Goal: Communication & Community: Answer question/provide support

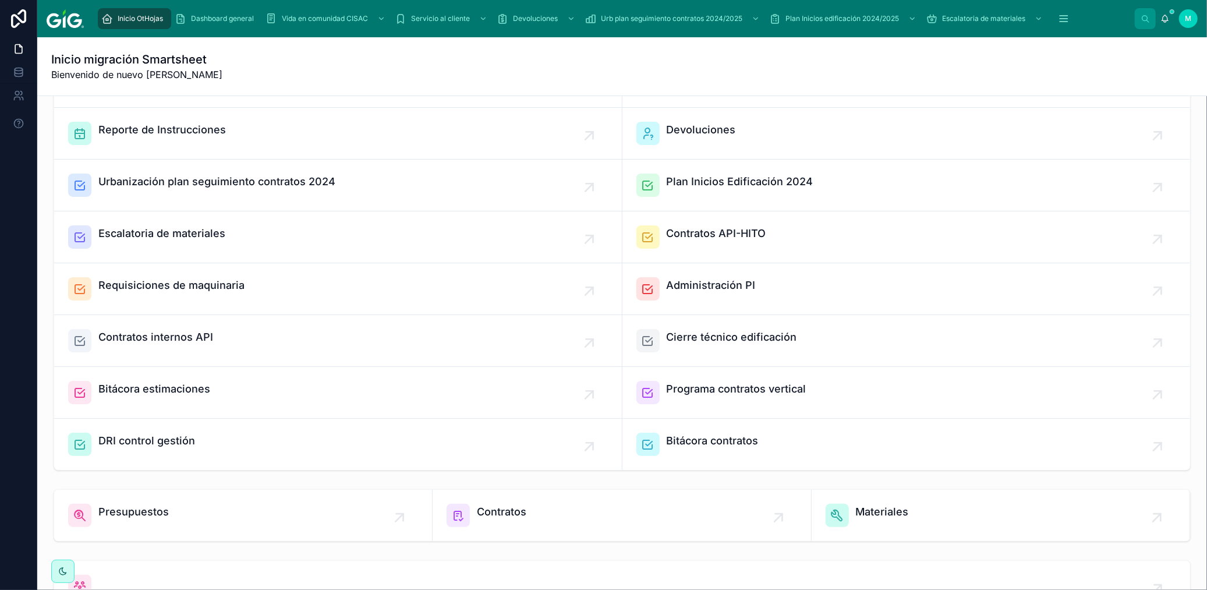
scroll to position [129, 0]
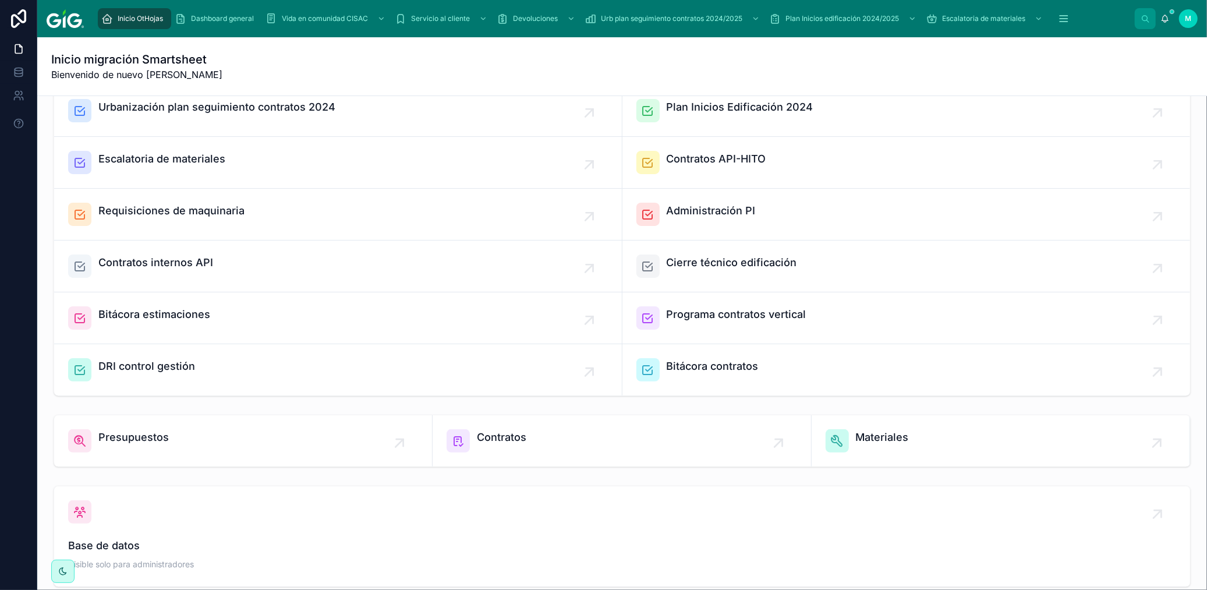
click at [153, 435] on span "Presupuestos" at bounding box center [133, 437] width 70 height 16
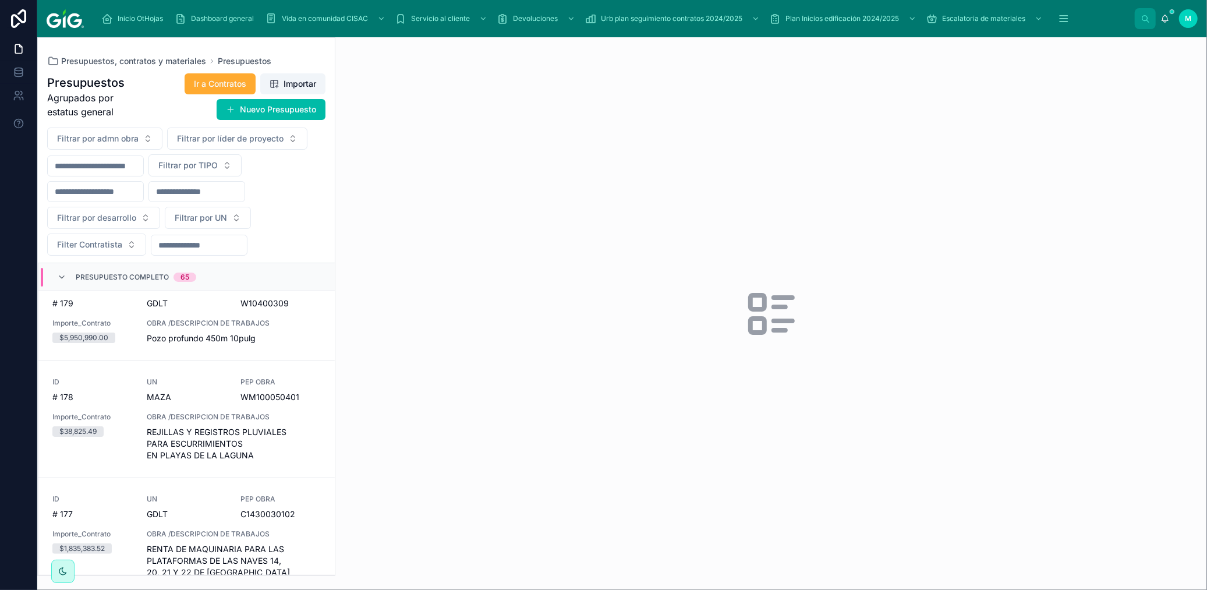
scroll to position [194, 0]
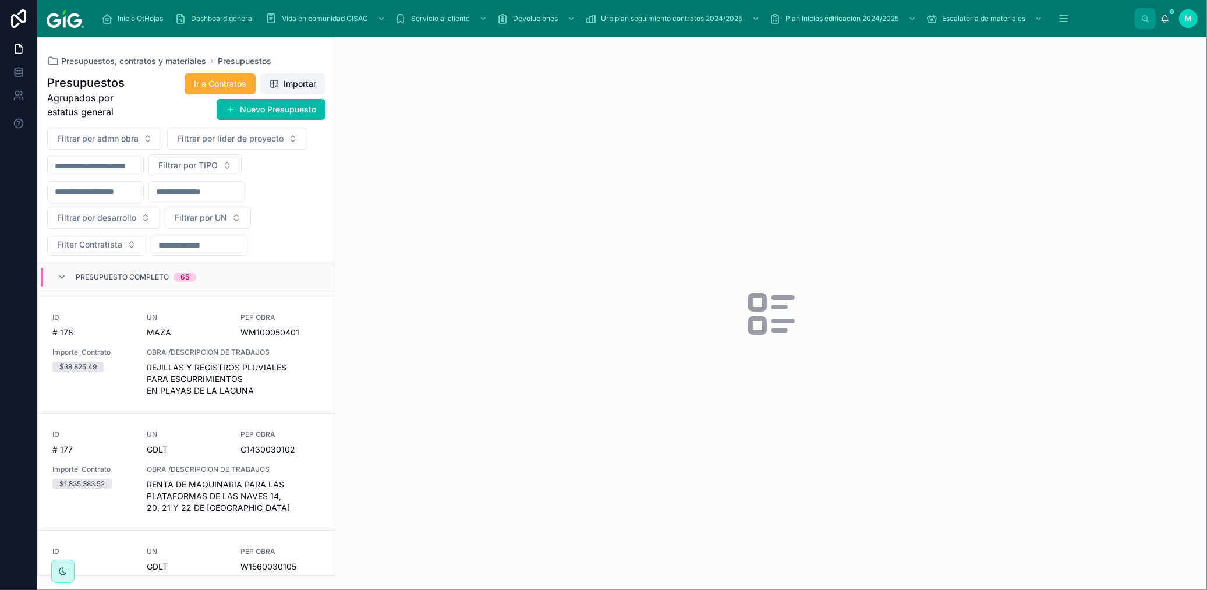
click at [210, 80] on span "Ir a Contratos" at bounding box center [220, 84] width 52 height 12
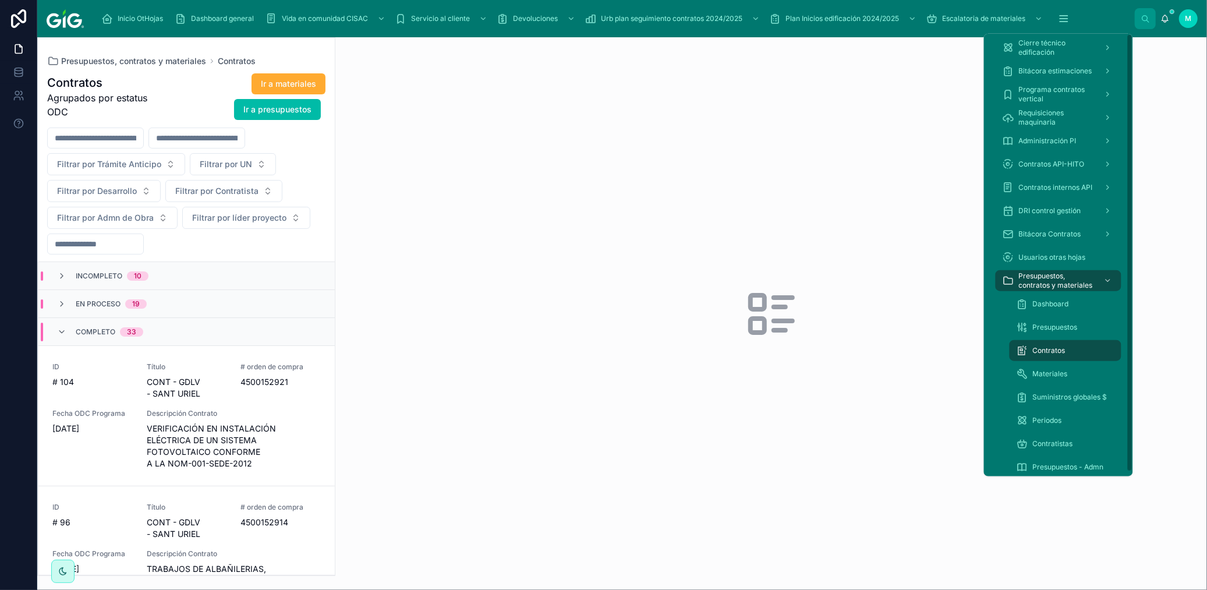
click at [937, 297] on div "Dashboard" at bounding box center [1065, 304] width 98 height 19
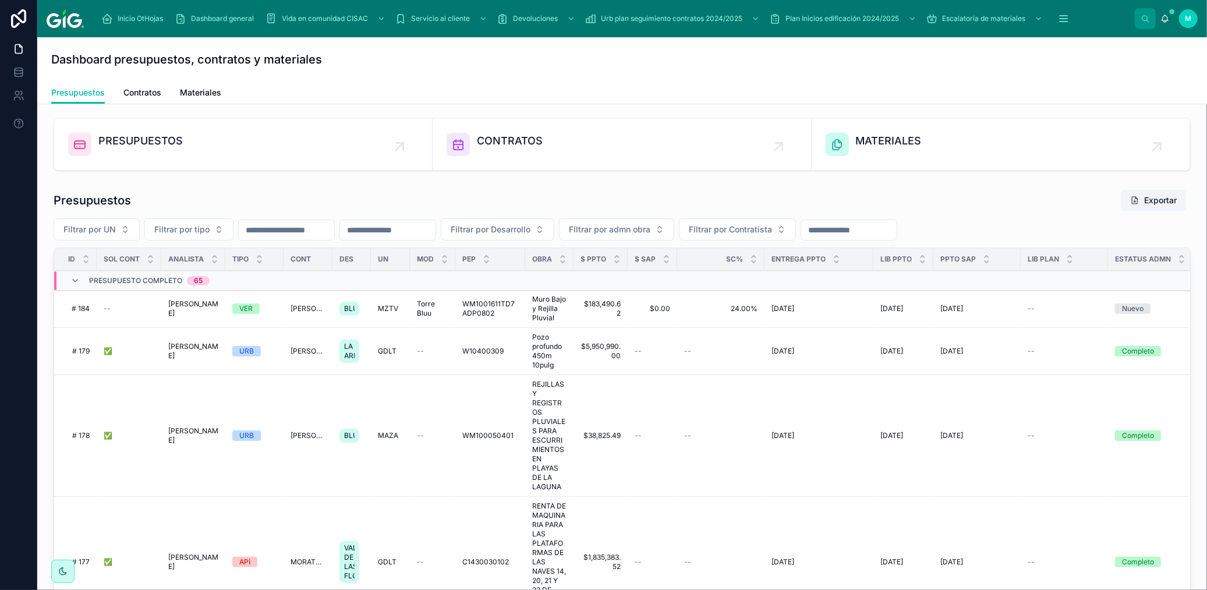
click at [497, 136] on span "CONTRATOS" at bounding box center [510, 141] width 66 height 16
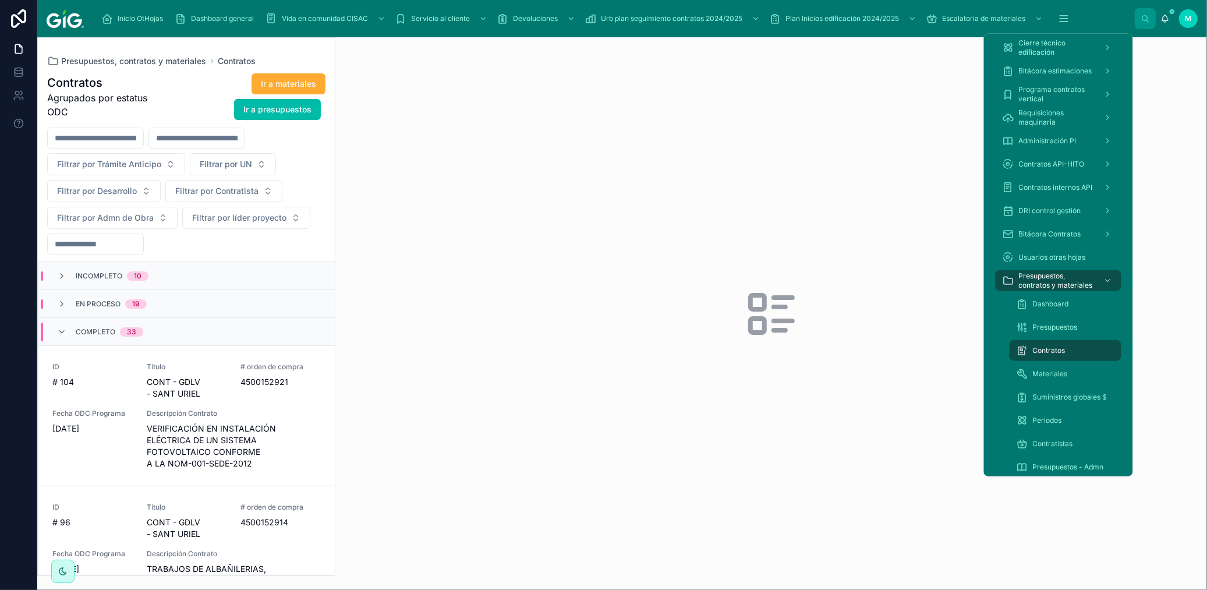
click at [937, 13] on icon "scrollable content" at bounding box center [1064, 19] width 12 height 12
click at [937, 301] on span "Dashboard" at bounding box center [1051, 303] width 36 height 9
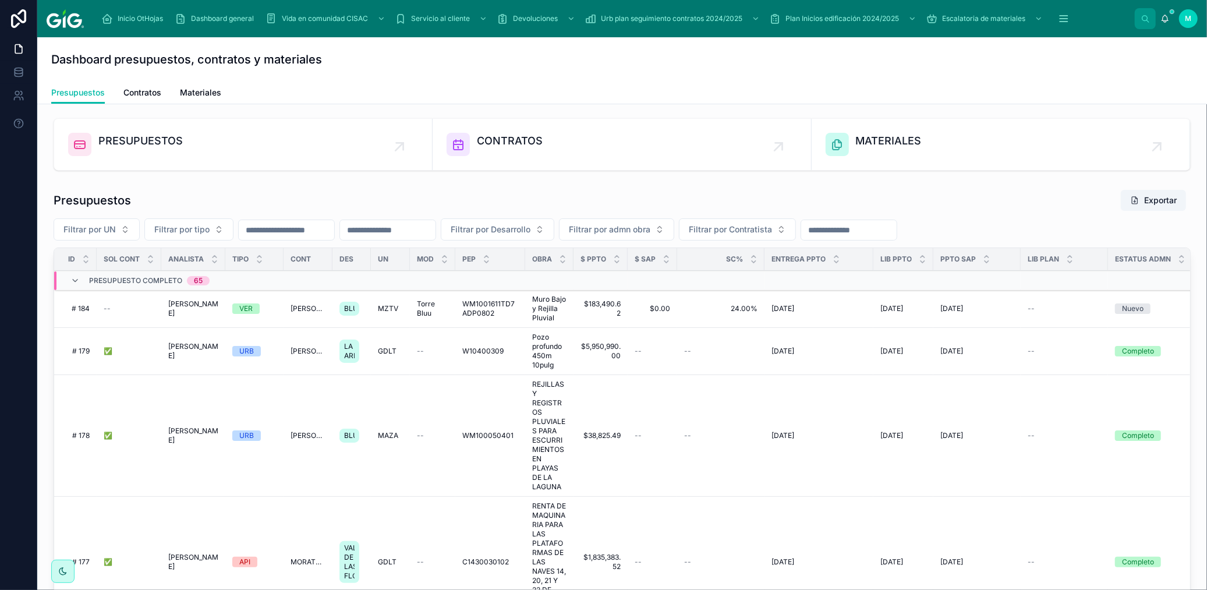
click at [515, 141] on span "CONTRATOS" at bounding box center [510, 141] width 66 height 16
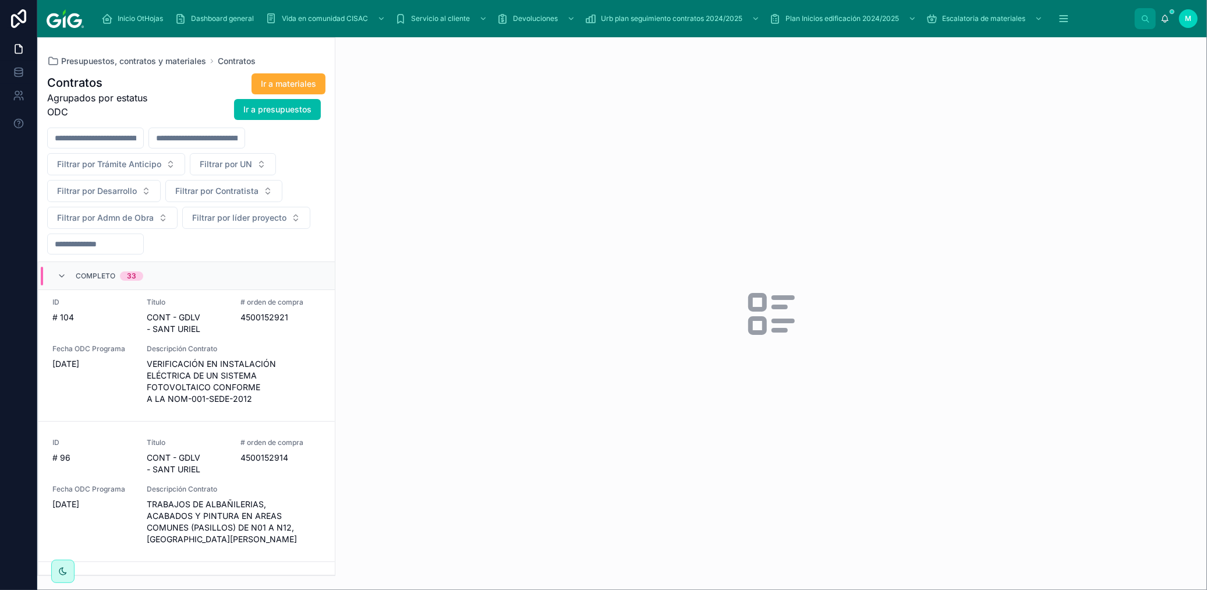
scroll to position [582, 0]
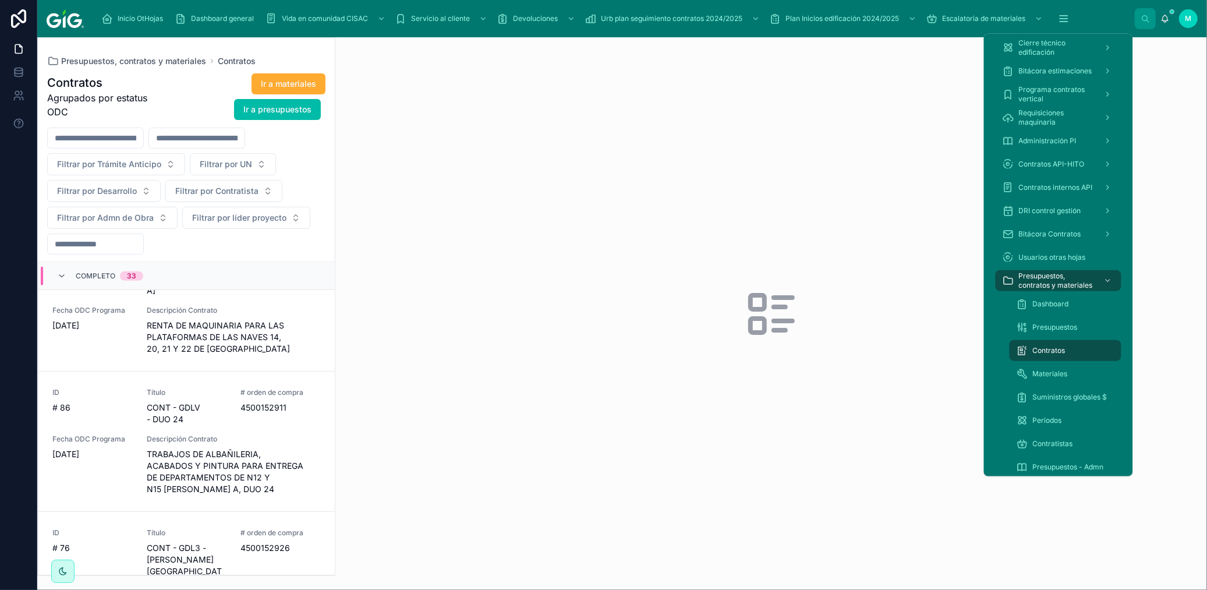
click at [937, 13] on icon "scrollable content" at bounding box center [1064, 19] width 12 height 12
click at [937, 298] on div "Dashboard" at bounding box center [1065, 304] width 98 height 19
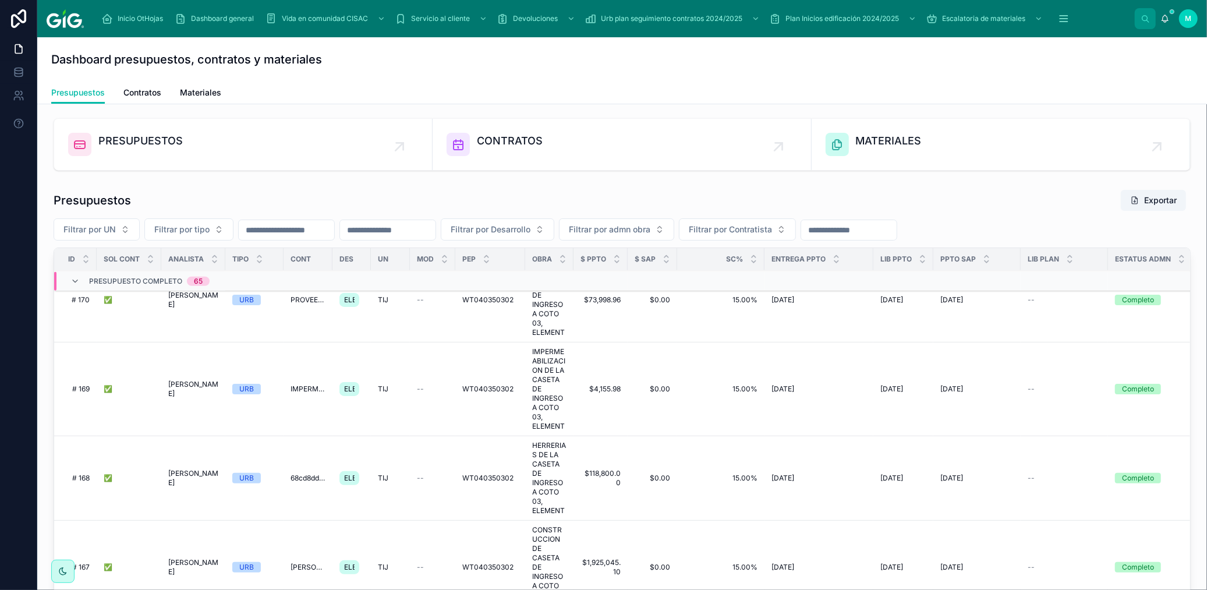
scroll to position [776, 0]
click at [150, 94] on span "Contratos" at bounding box center [142, 93] width 38 height 12
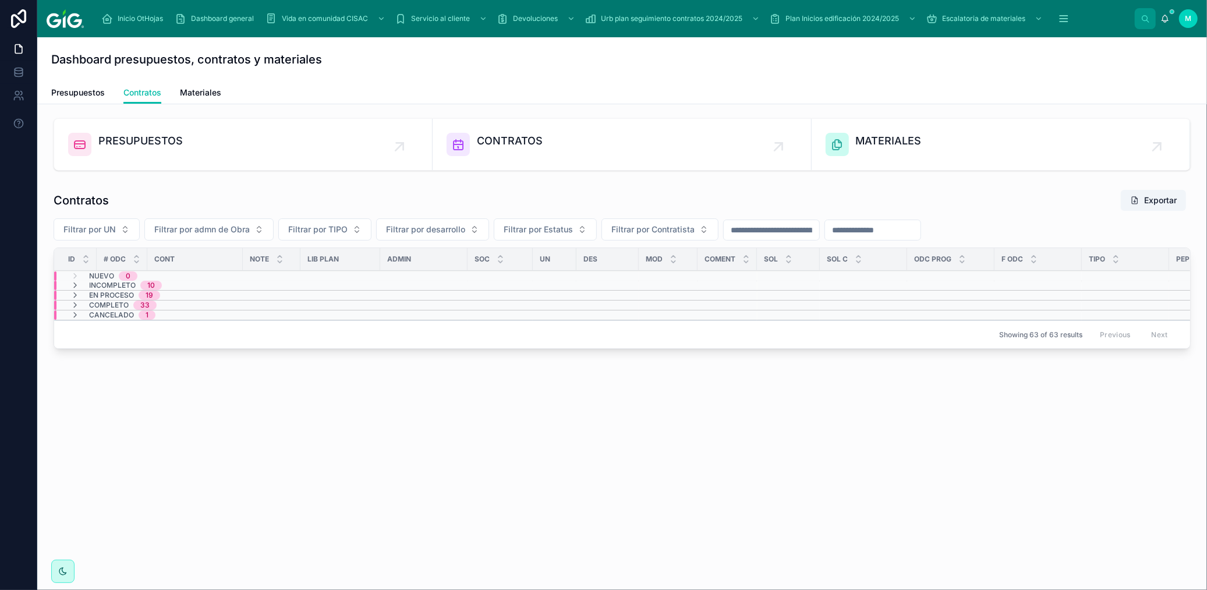
click at [77, 282] on icon at bounding box center [74, 285] width 9 height 9
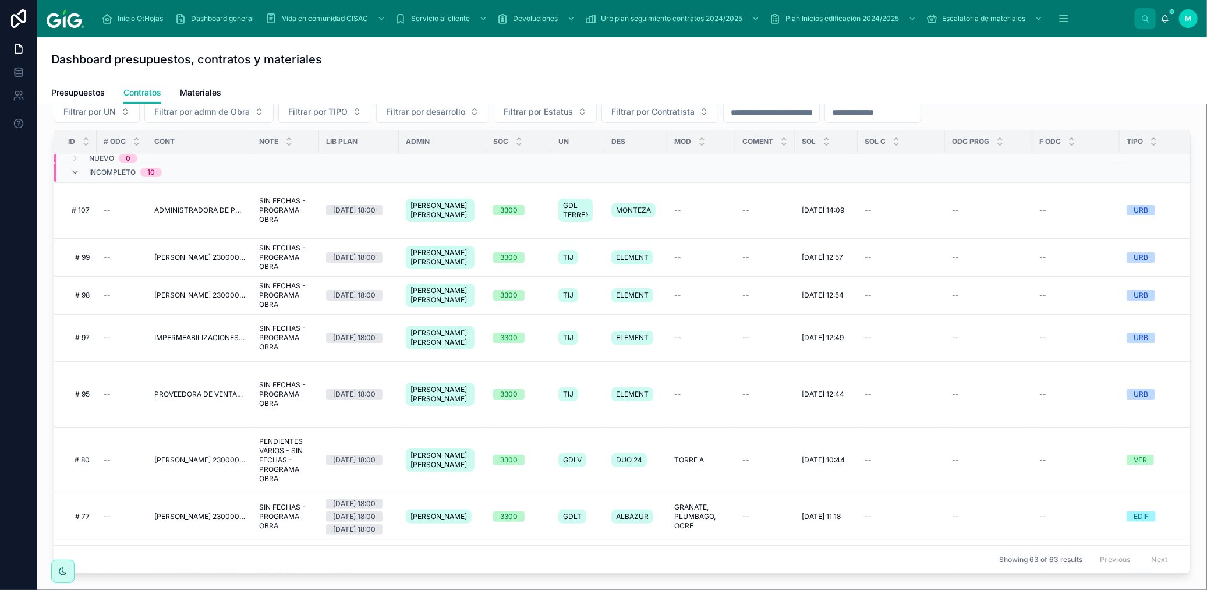
click at [73, 175] on icon at bounding box center [74, 172] width 9 height 9
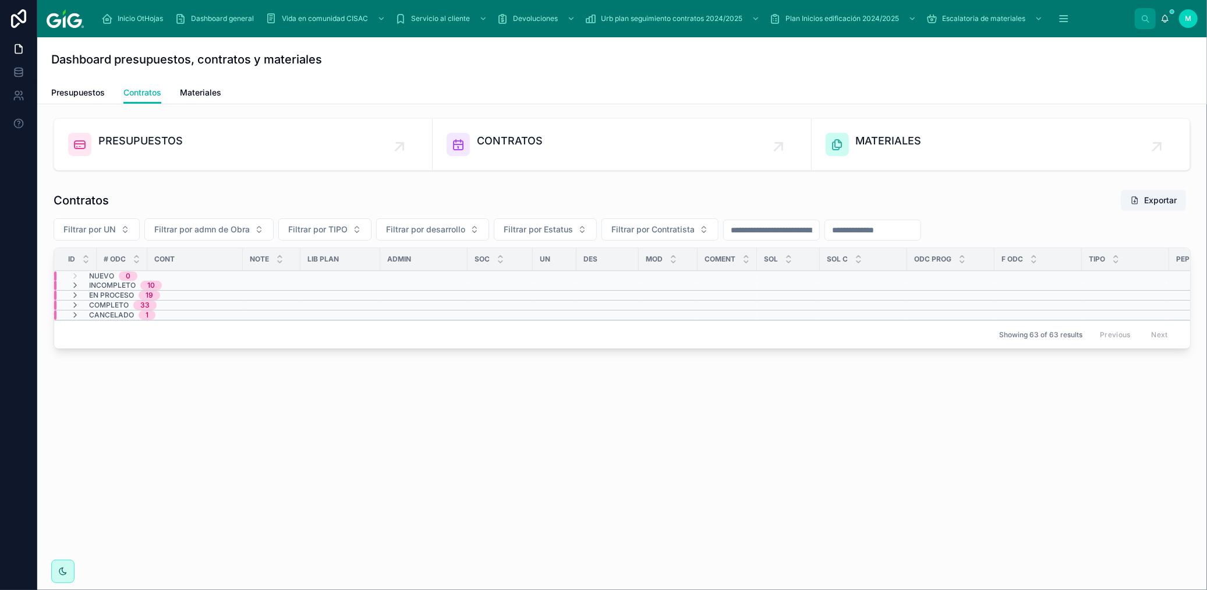
click at [77, 295] on icon at bounding box center [74, 294] width 9 height 9
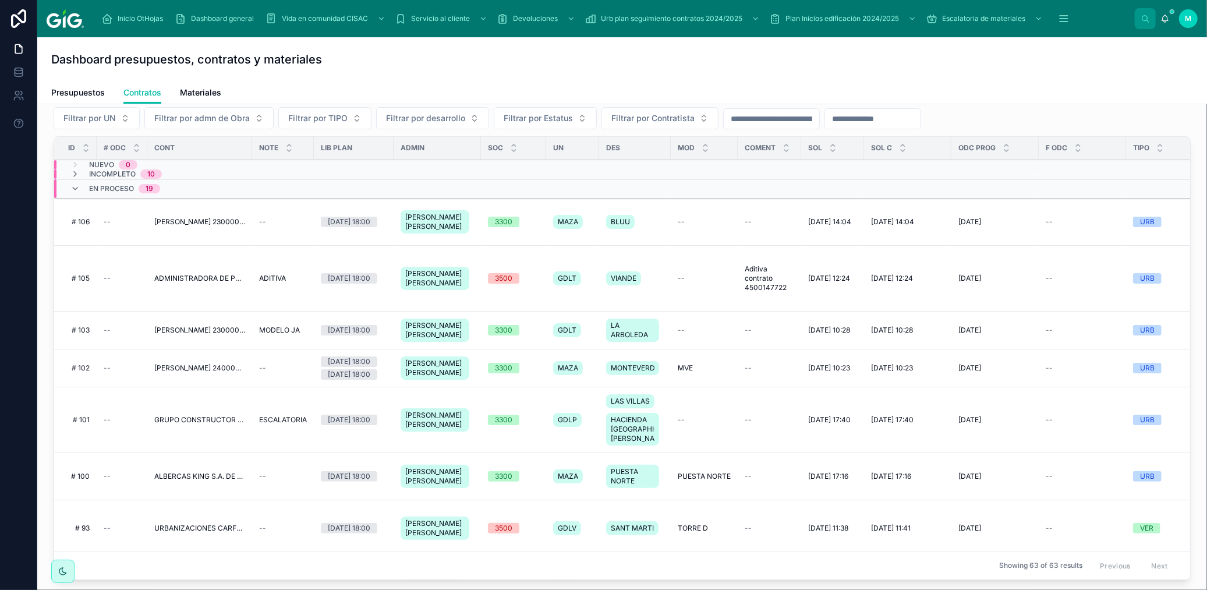
click at [193, 226] on span "[PERSON_NAME] 2300002220" at bounding box center [199, 221] width 91 height 9
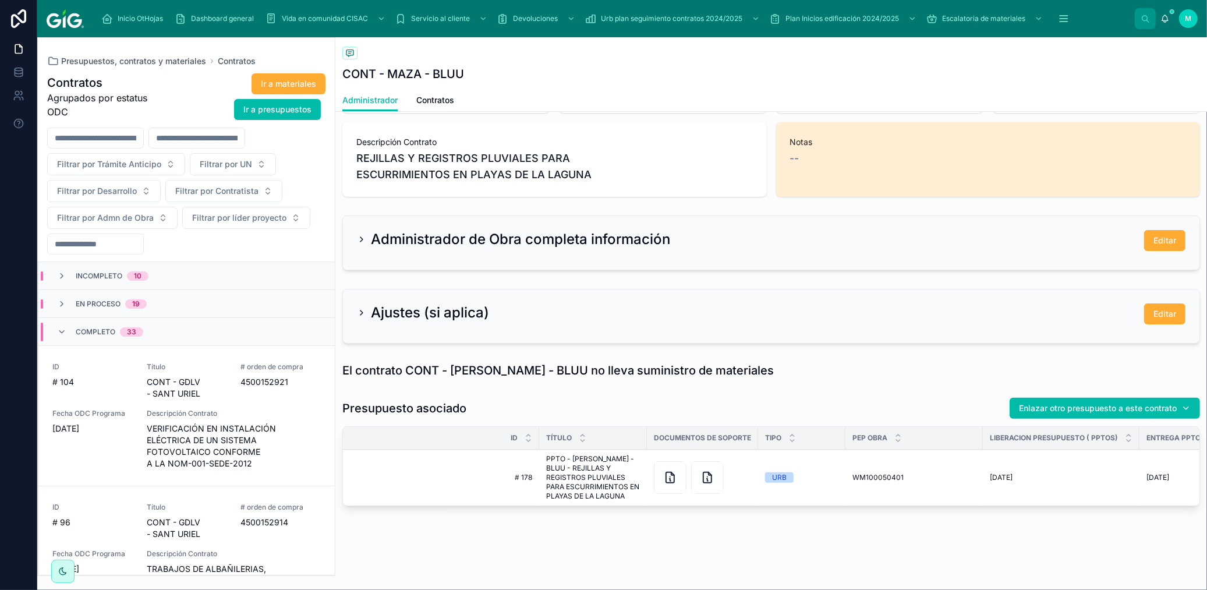
click at [677, 469] on div at bounding box center [670, 477] width 33 height 33
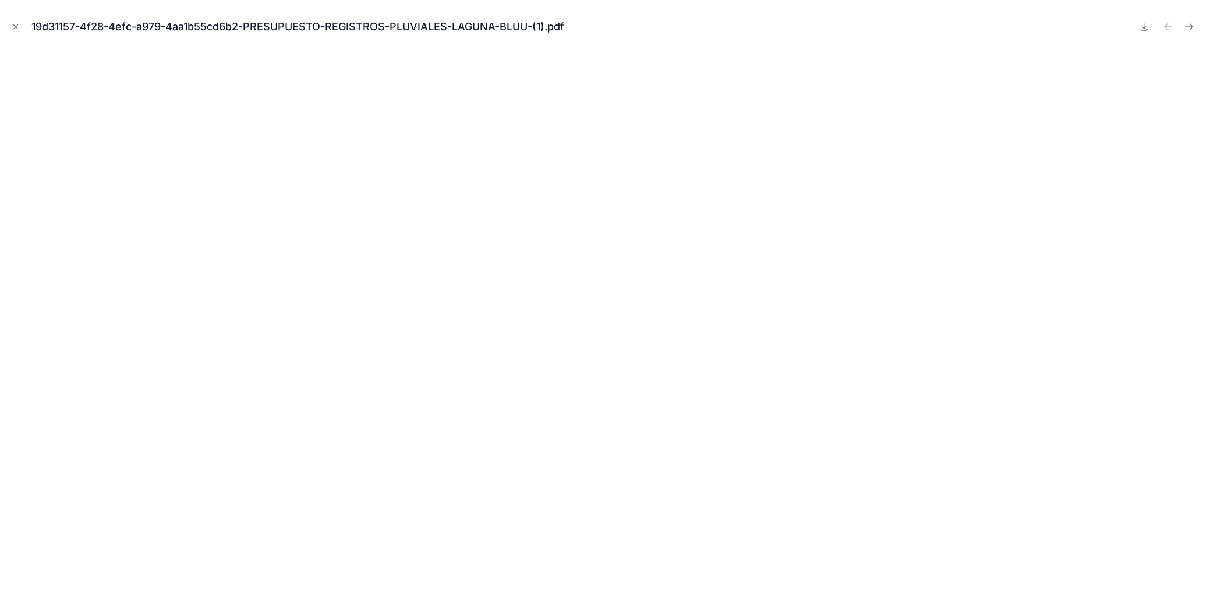
click at [15, 26] on icon "Close modal" at bounding box center [16, 27] width 8 height 8
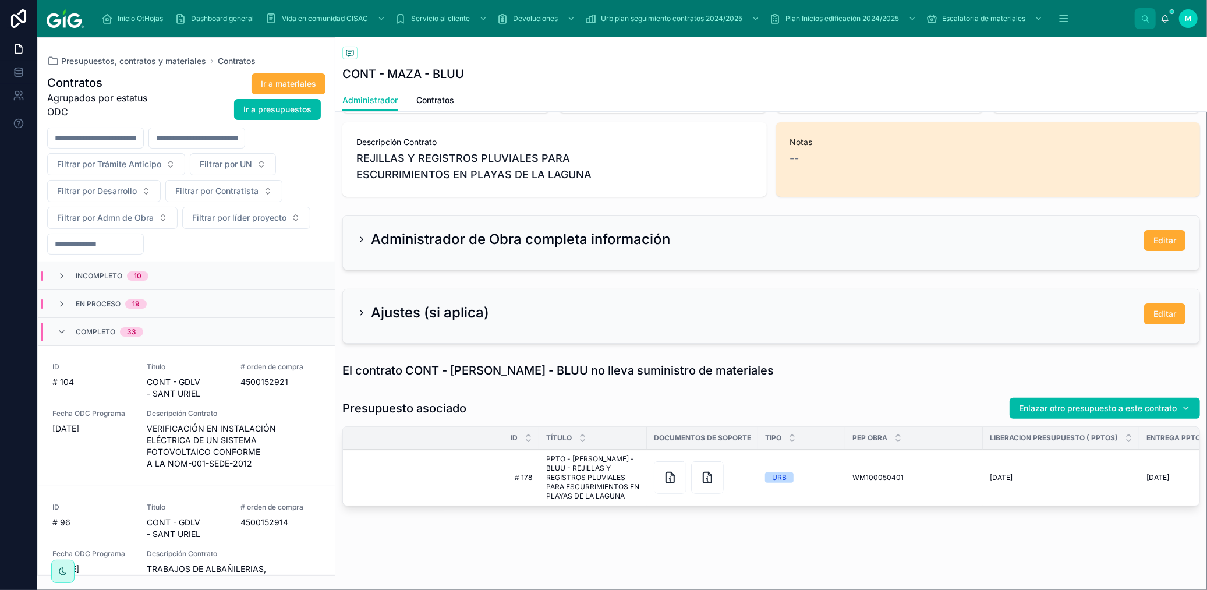
click at [717, 476] on div at bounding box center [707, 477] width 33 height 33
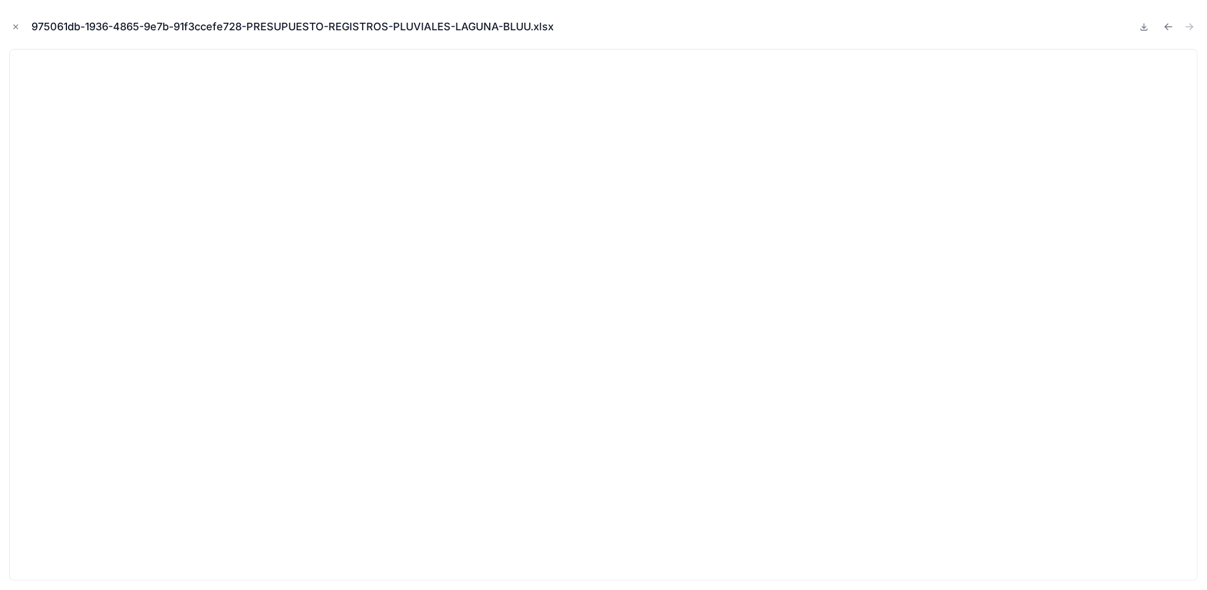
click at [15, 24] on icon "Close modal" at bounding box center [16, 27] width 8 height 8
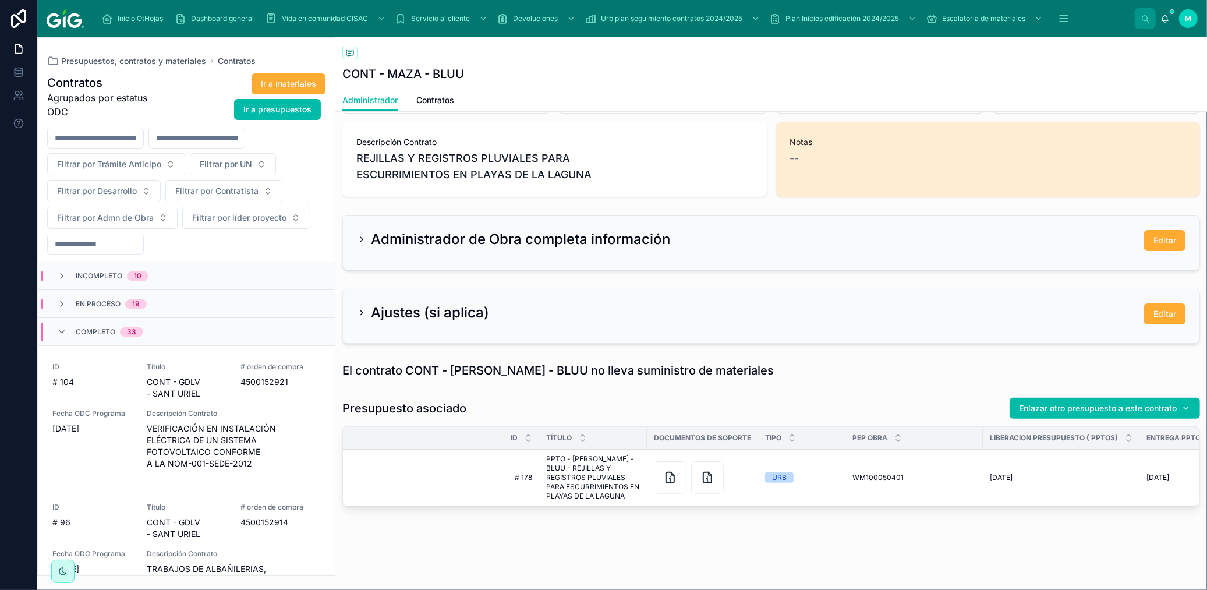
click at [589, 472] on span "PPTO - [PERSON_NAME] - BLUU - REJILLAS Y REGISTROS PLUVIALES PARA ESCURRIMIENTO…" at bounding box center [593, 477] width 94 height 47
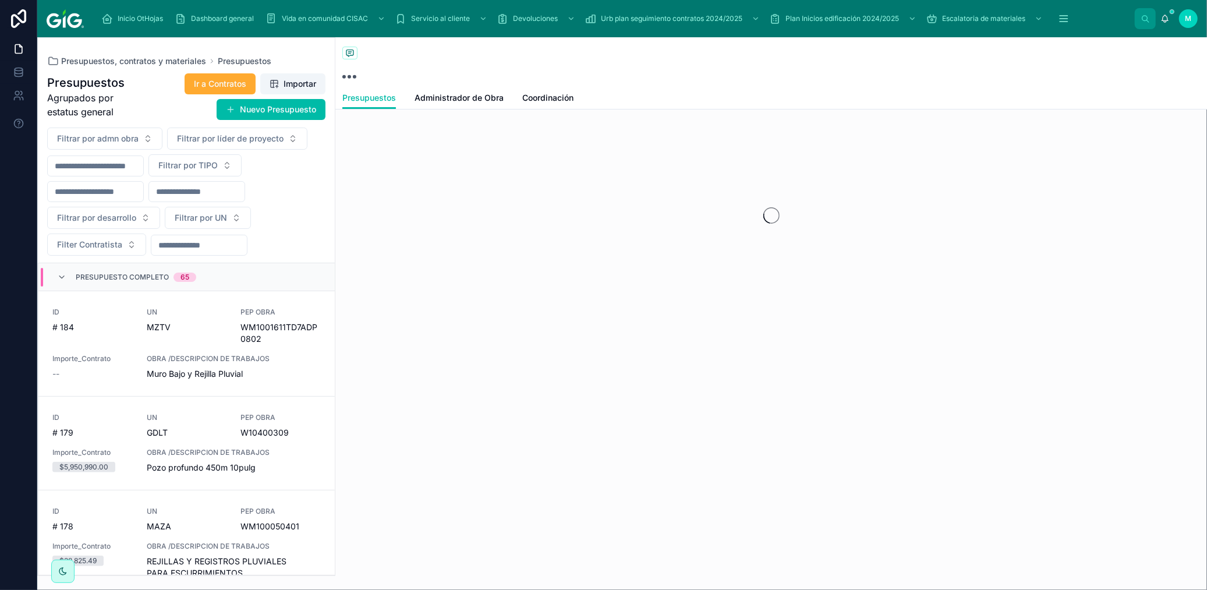
scroll to position [227, 0]
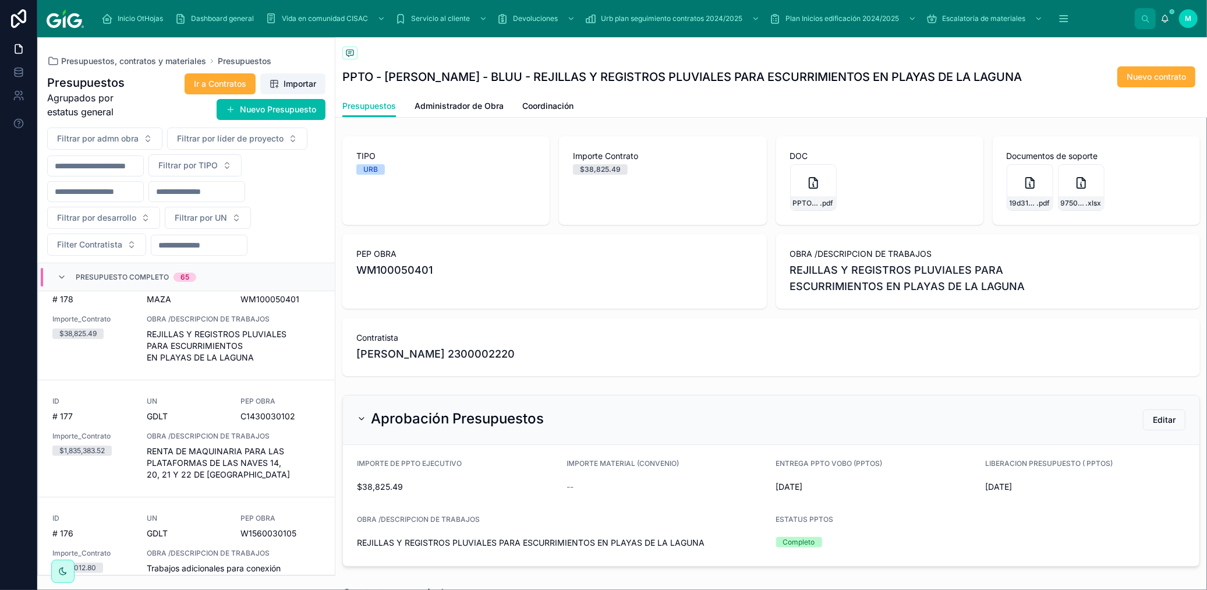
click at [463, 102] on span "Administrador de Obra" at bounding box center [458, 106] width 89 height 12
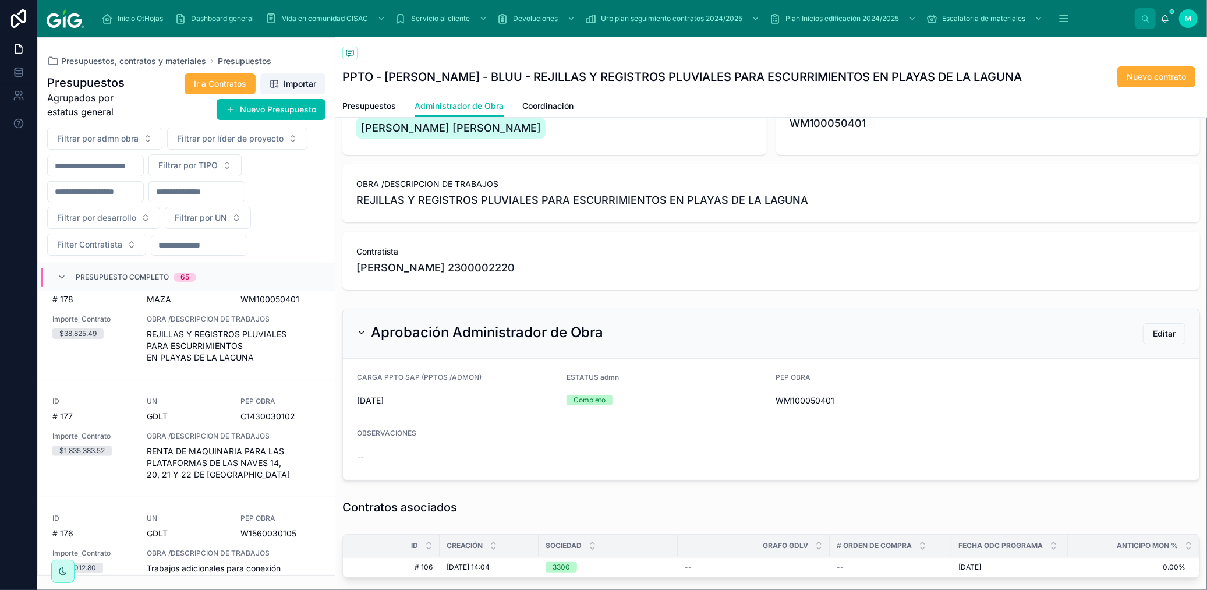
scroll to position [264, 0]
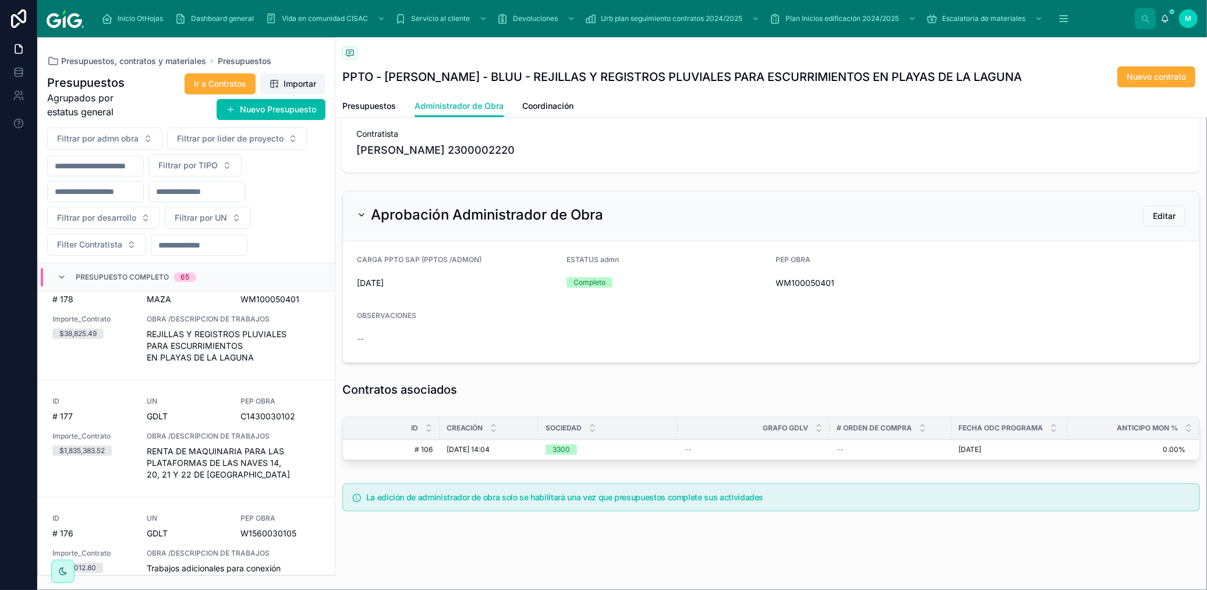
click at [567, 445] on div "3300" at bounding box center [560, 449] width 17 height 10
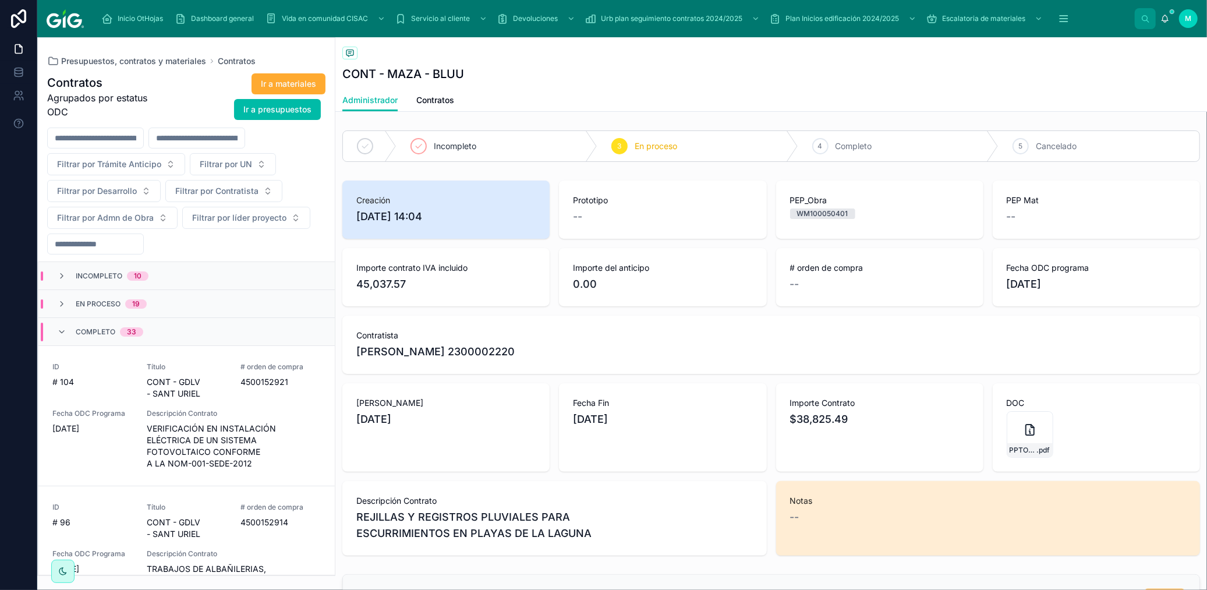
click at [438, 100] on span "Contratos" at bounding box center [435, 100] width 38 height 12
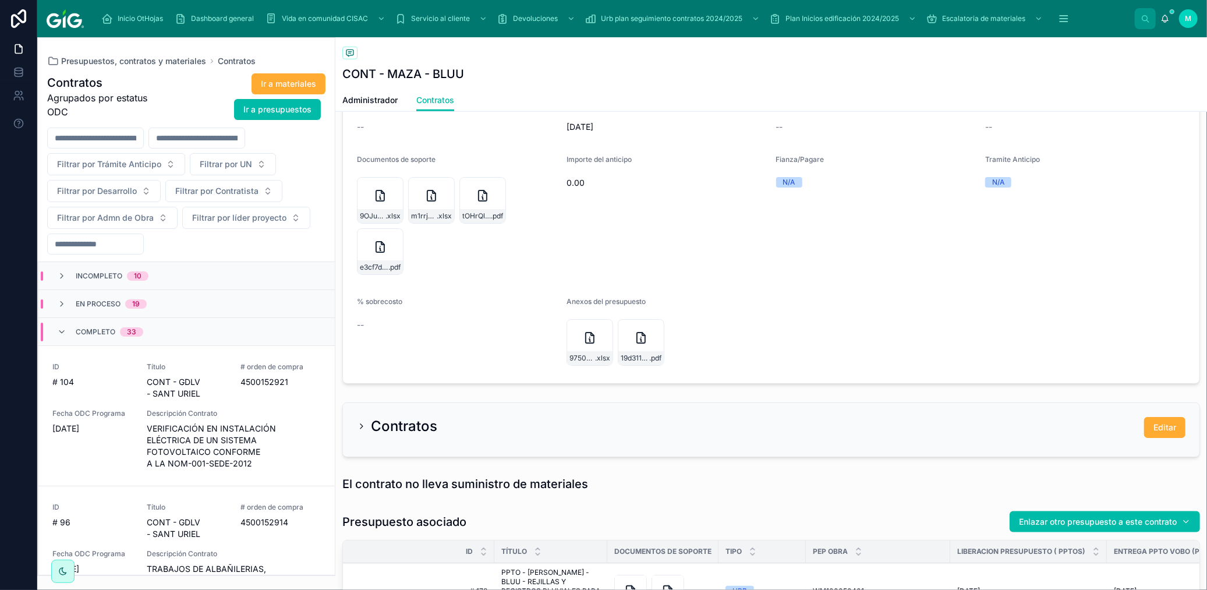
scroll to position [842, 0]
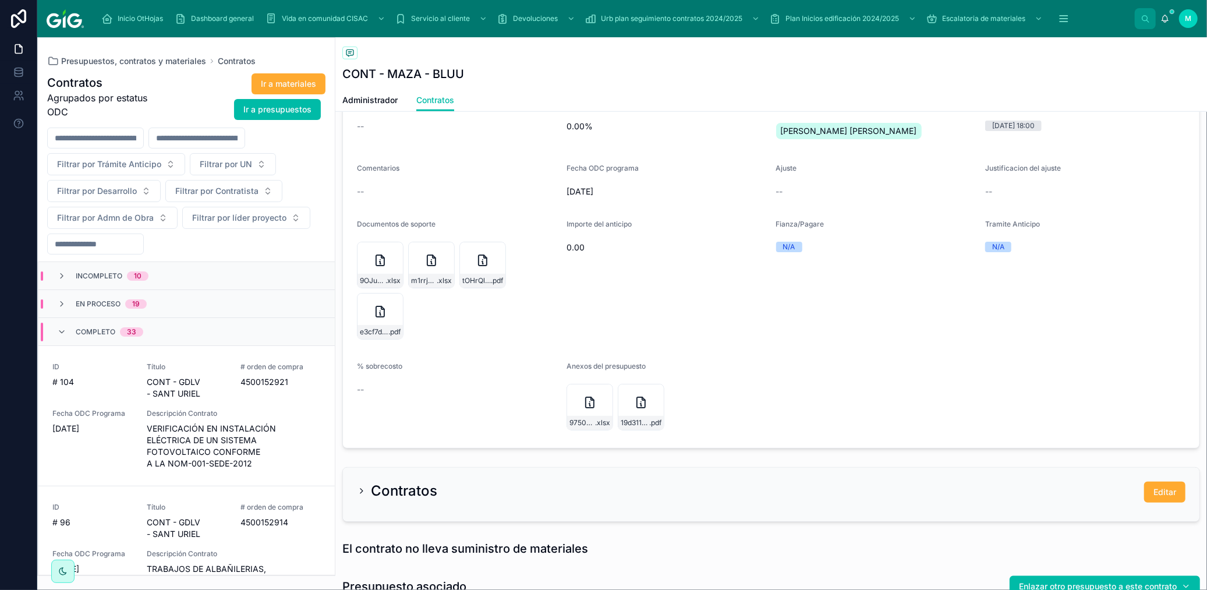
click at [364, 256] on div "9OJu8gdqRtOQgKEd7psi-56cb5239-5ade-42f7-bdae-68767334eae4-CONV-REJILLAS-Y-REGIS…" at bounding box center [380, 265] width 47 height 47
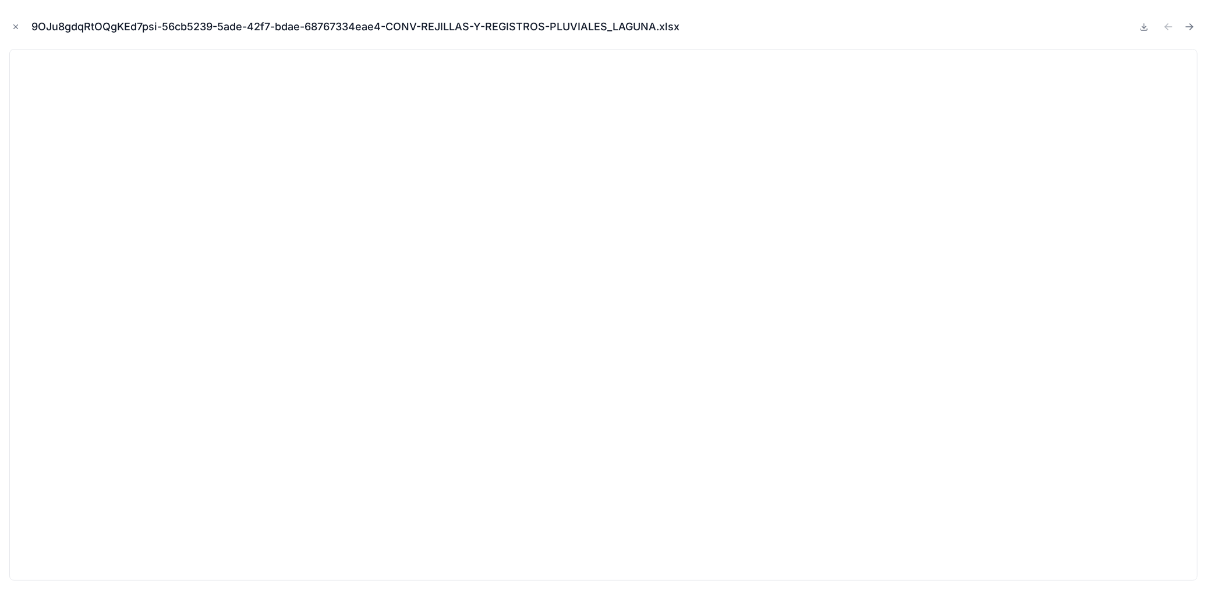
click at [18, 26] on icon "Close modal" at bounding box center [16, 27] width 8 height 8
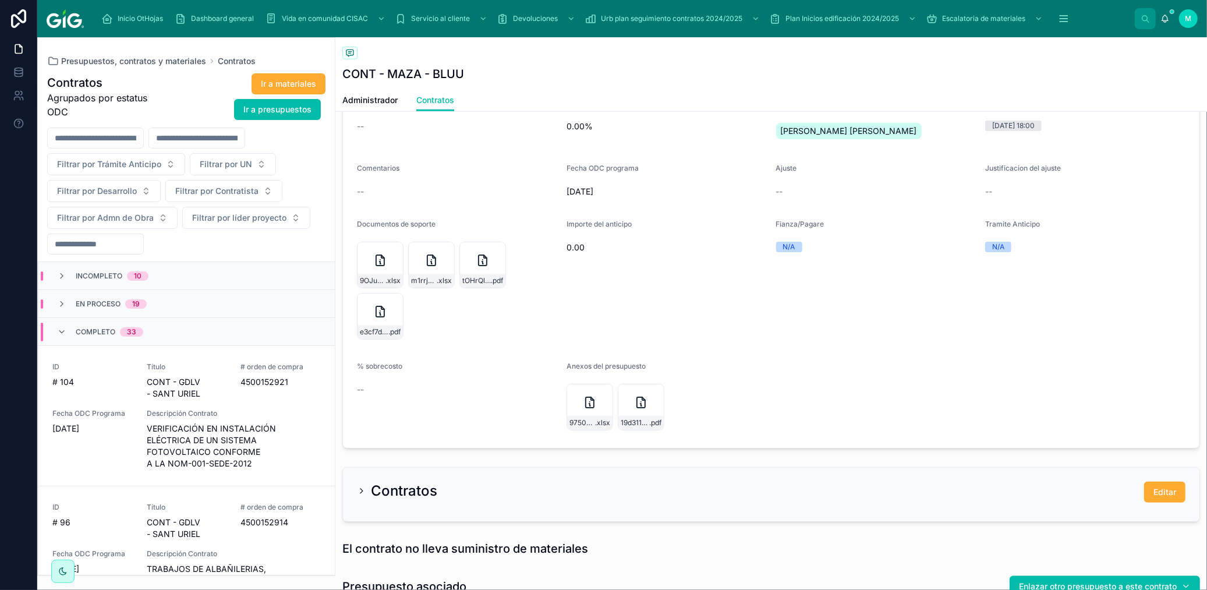
click at [424, 260] on icon at bounding box center [431, 260] width 14 height 14
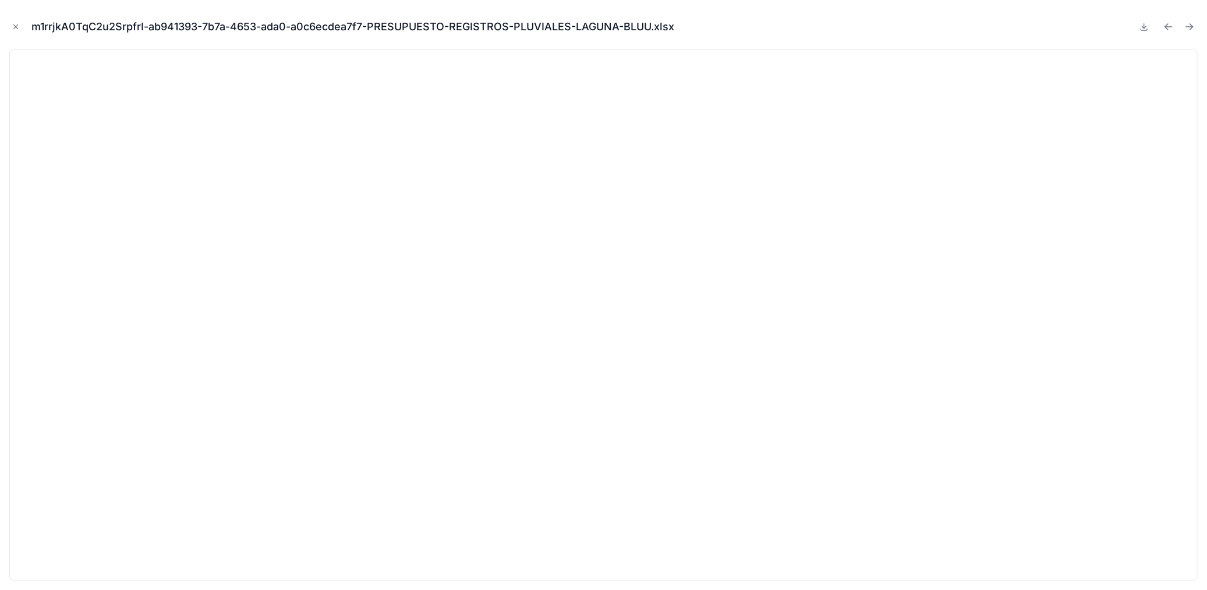
click at [12, 28] on icon "Close modal" at bounding box center [16, 27] width 8 height 8
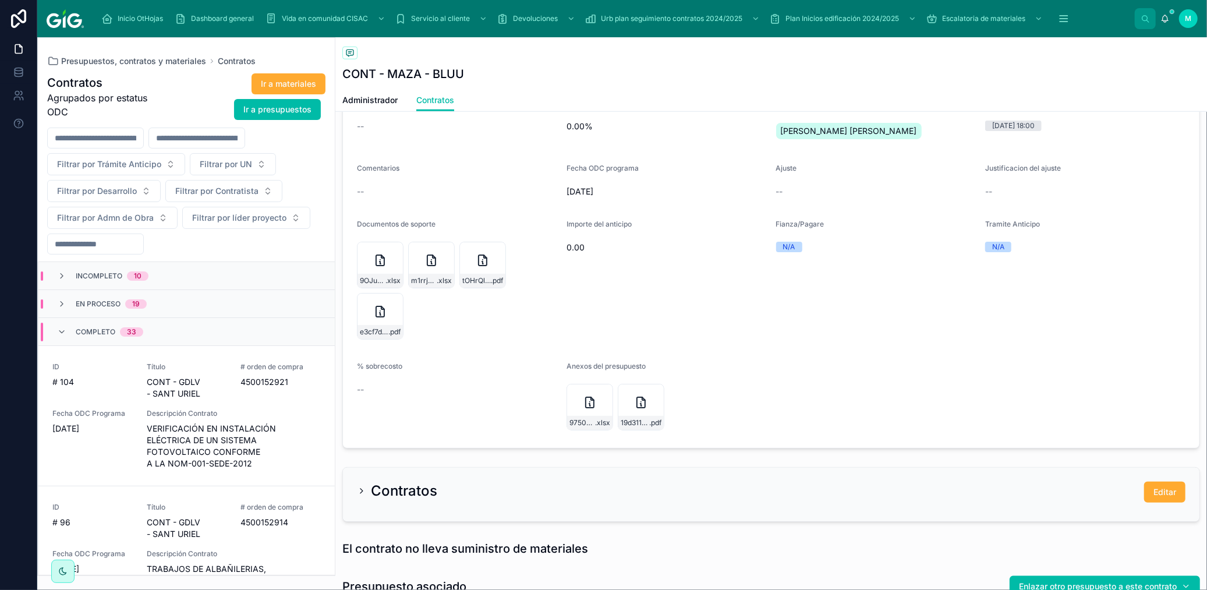
click at [480, 261] on icon at bounding box center [483, 260] width 14 height 14
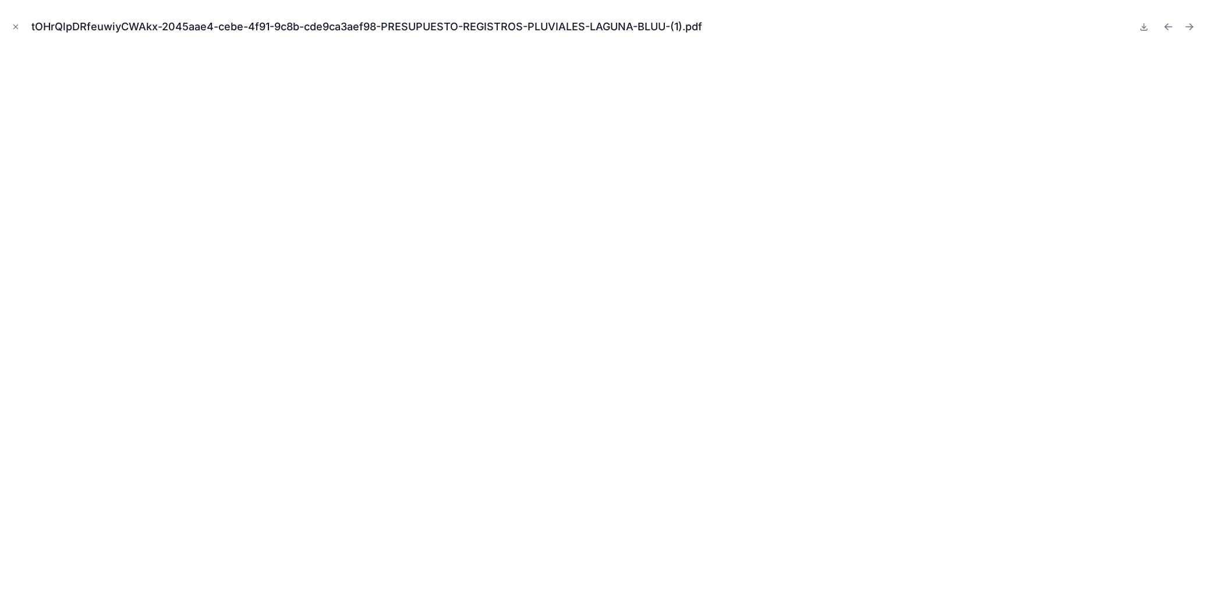
click at [13, 26] on icon "Close modal" at bounding box center [16, 27] width 8 height 8
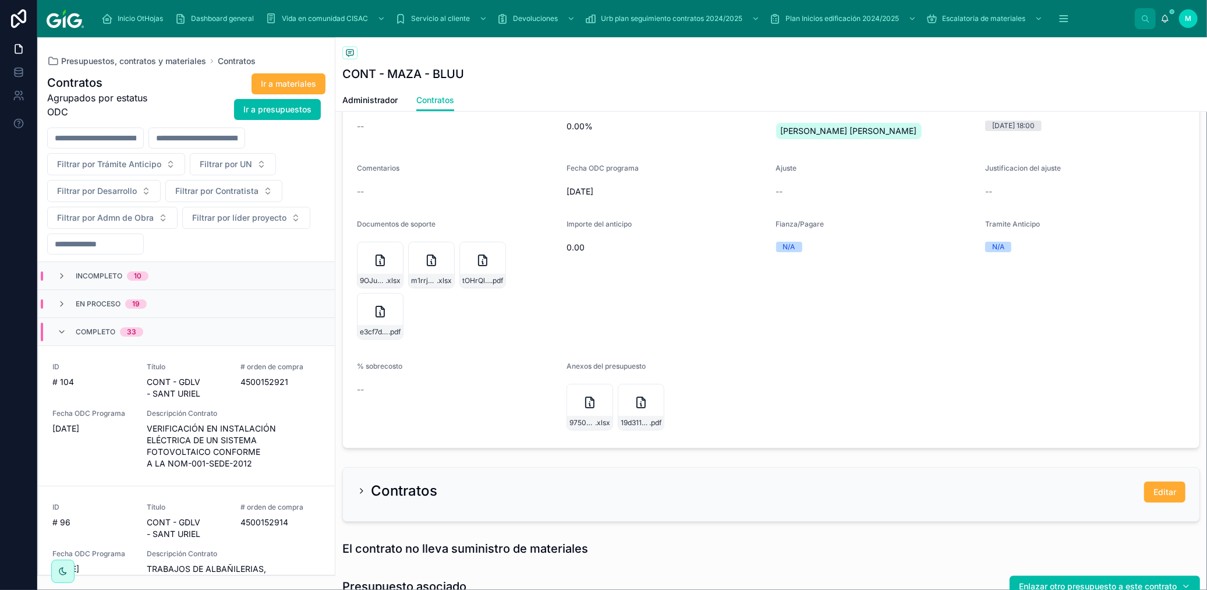
click at [370, 309] on div "e3cf7dd7-f193-47c2-ba43-3356cbb73780-CALENDARIO-DE-OBRA-REGISTROS-PLUVIALES-LAG…" at bounding box center [380, 316] width 47 height 47
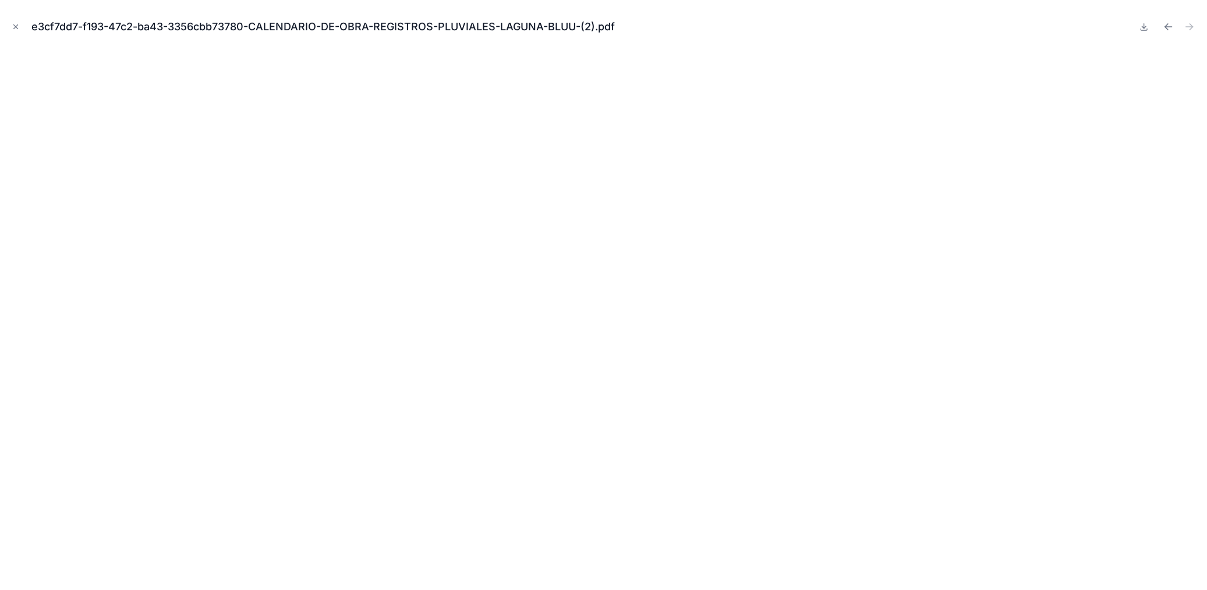
click at [15, 27] on icon "Close modal" at bounding box center [16, 27] width 8 height 8
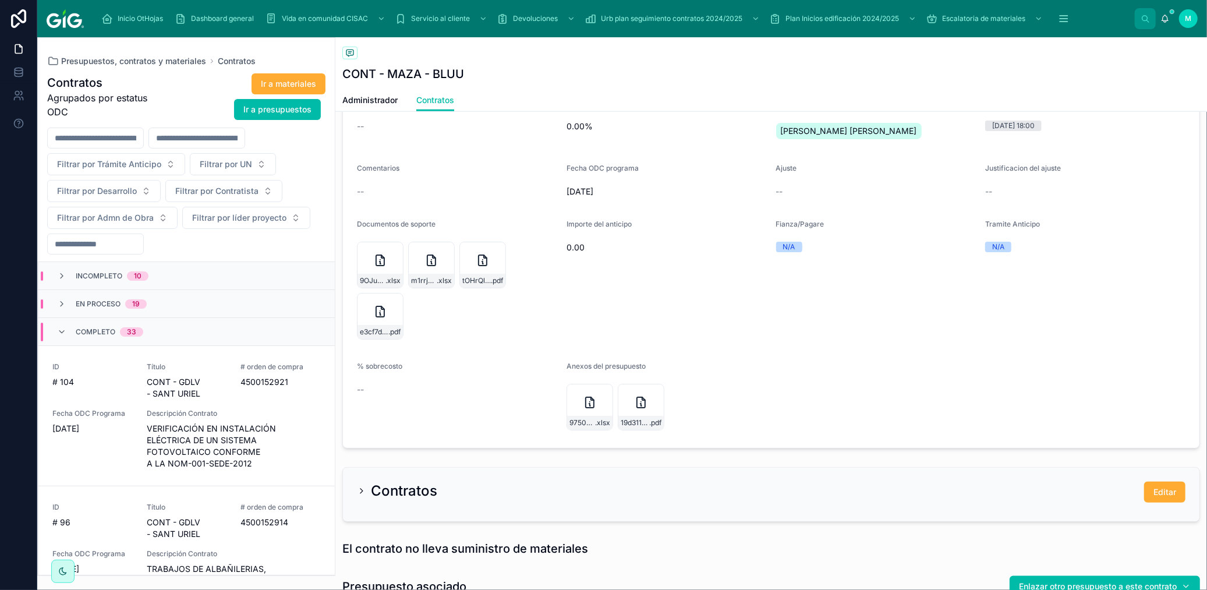
click at [586, 402] on icon at bounding box center [590, 402] width 8 height 10
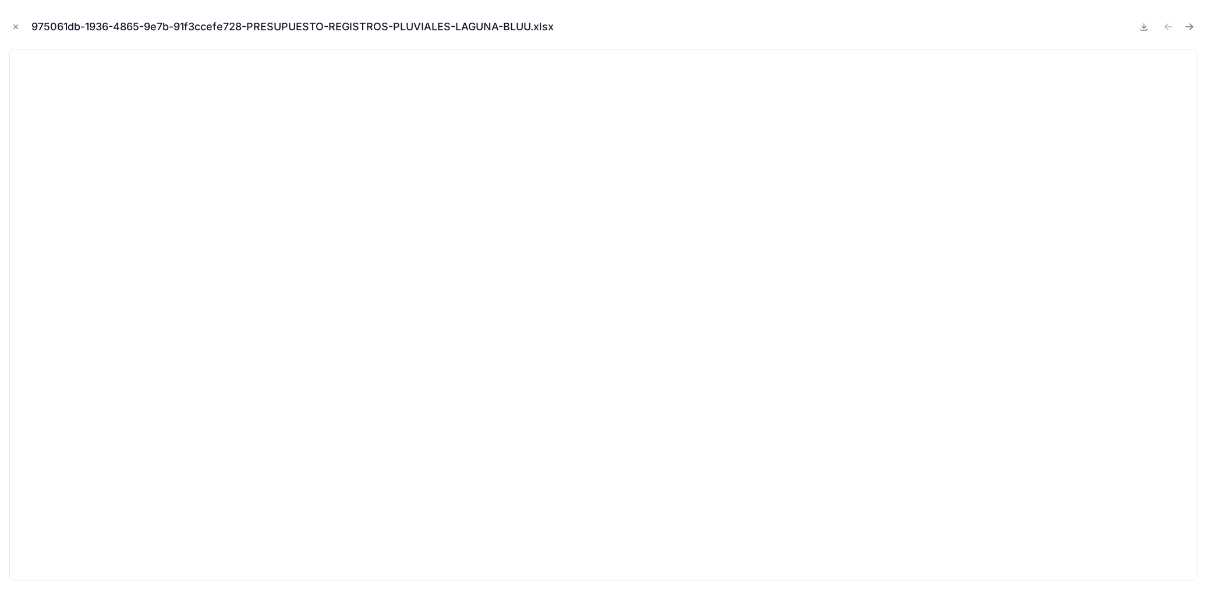
click at [17, 26] on icon "Close modal" at bounding box center [16, 27] width 8 height 8
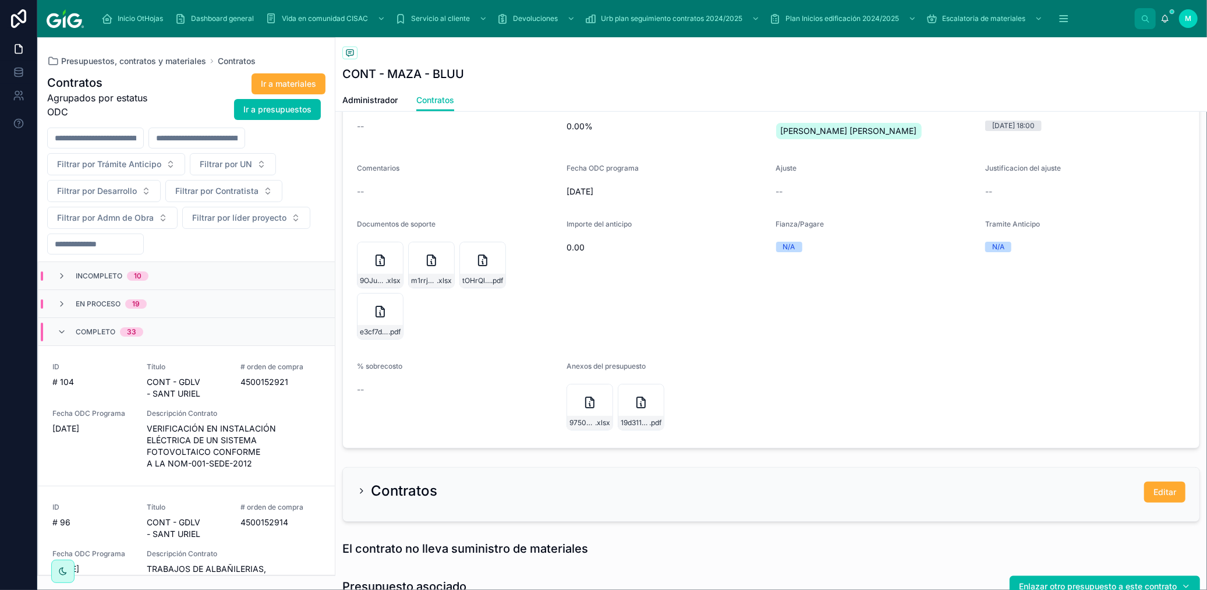
click at [629, 406] on div "19d31157-4f28-4efc-a979-4aa1b55cd6b2-PRESUPUESTO-REGISTROS-PLUVIALES-LAGUNA-BLU…" at bounding box center [641, 407] width 47 height 47
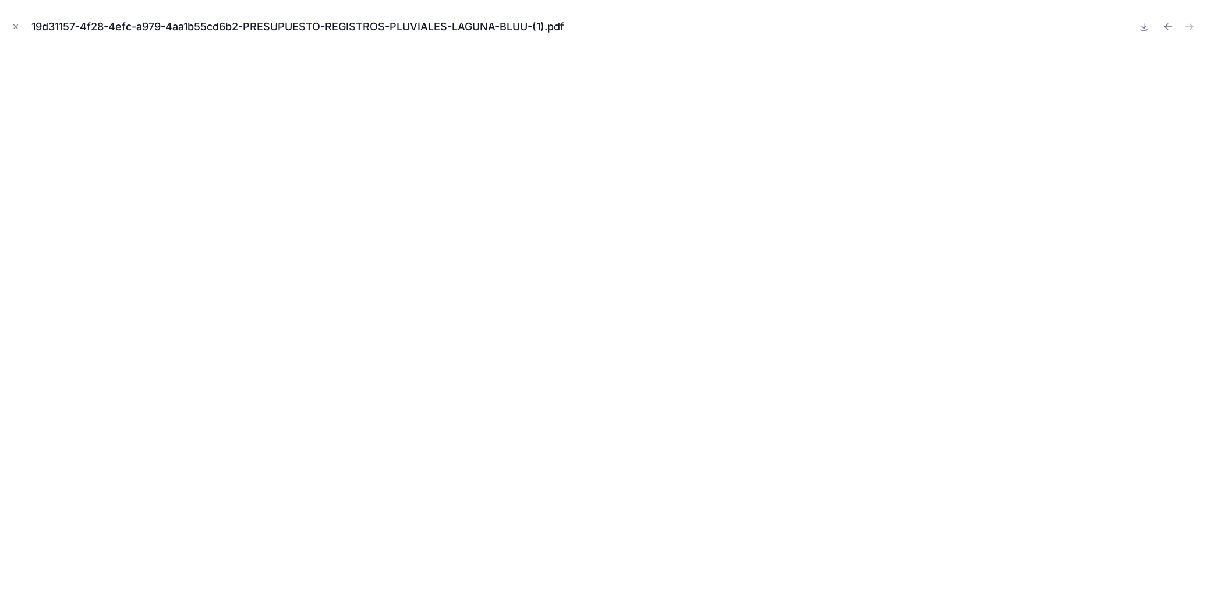
click at [15, 26] on icon "Close modal" at bounding box center [16, 27] width 4 height 4
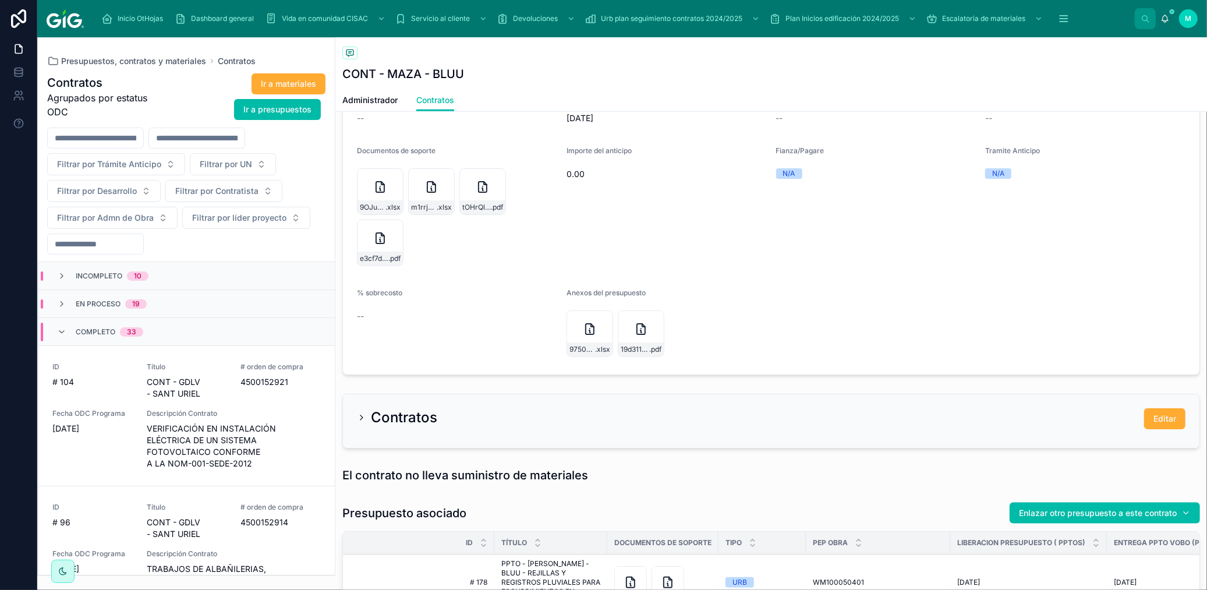
scroll to position [1037, 0]
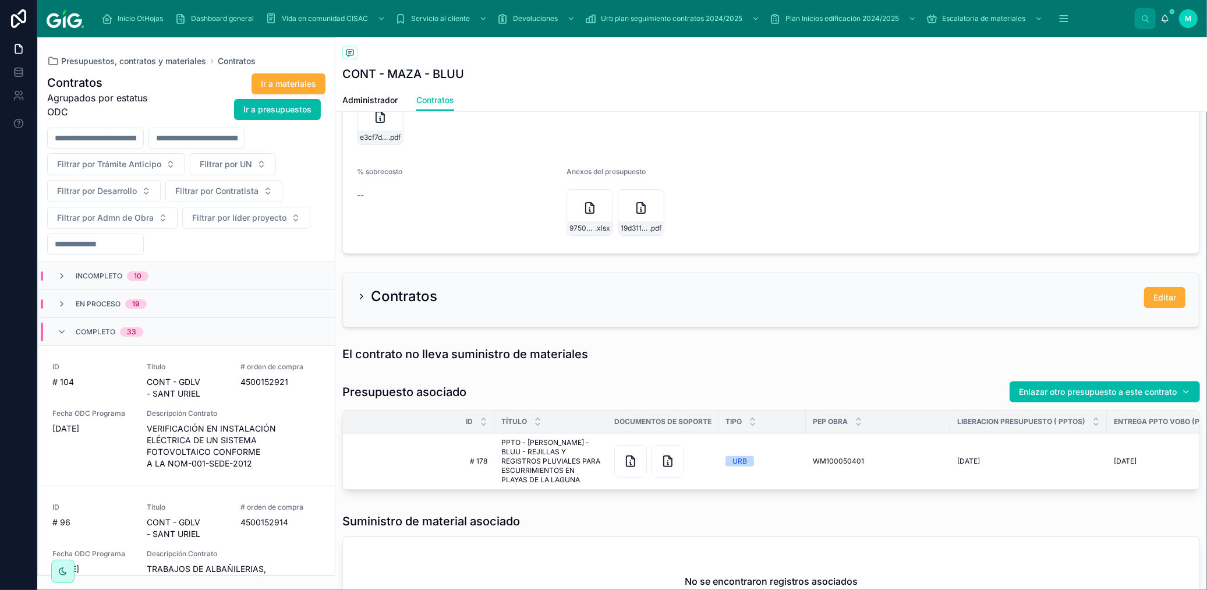
click at [509, 448] on span "PPTO - [PERSON_NAME] - BLUU - REJILLAS Y REGISTROS PLUVIALES PARA ESCURRIMIENTO…" at bounding box center [550, 461] width 99 height 47
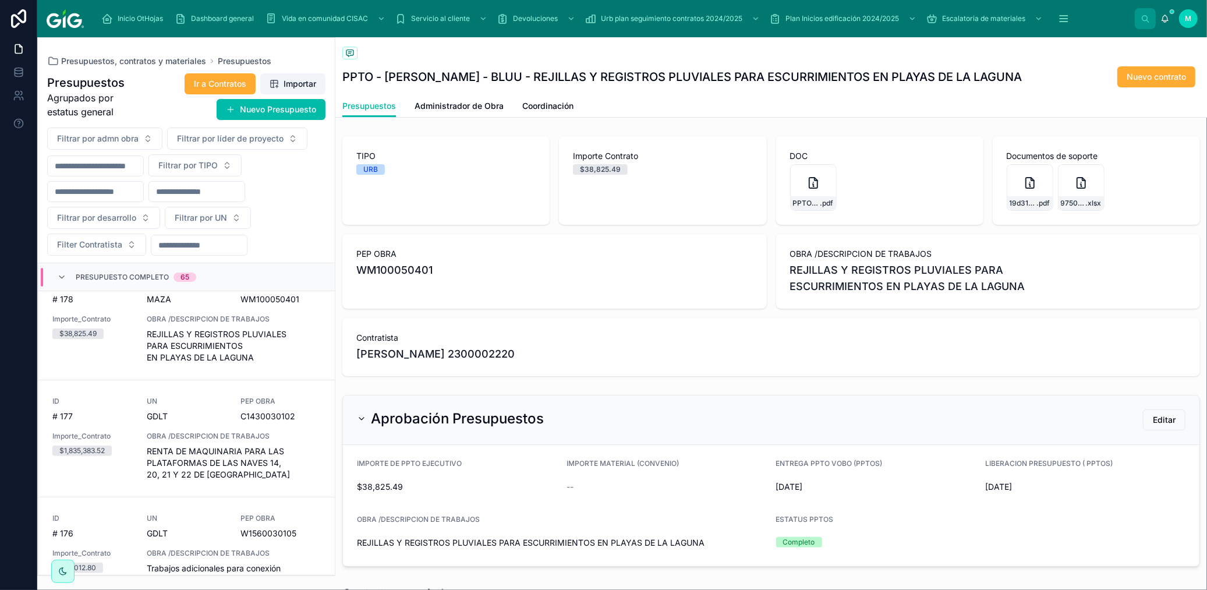
click at [793, 179] on div "PPTO---[PERSON_NAME]------REJILLAS-Y-REGISTROS-PLUVIALES-PARA-ESCURRIMIENTOS-EN…" at bounding box center [813, 187] width 47 height 47
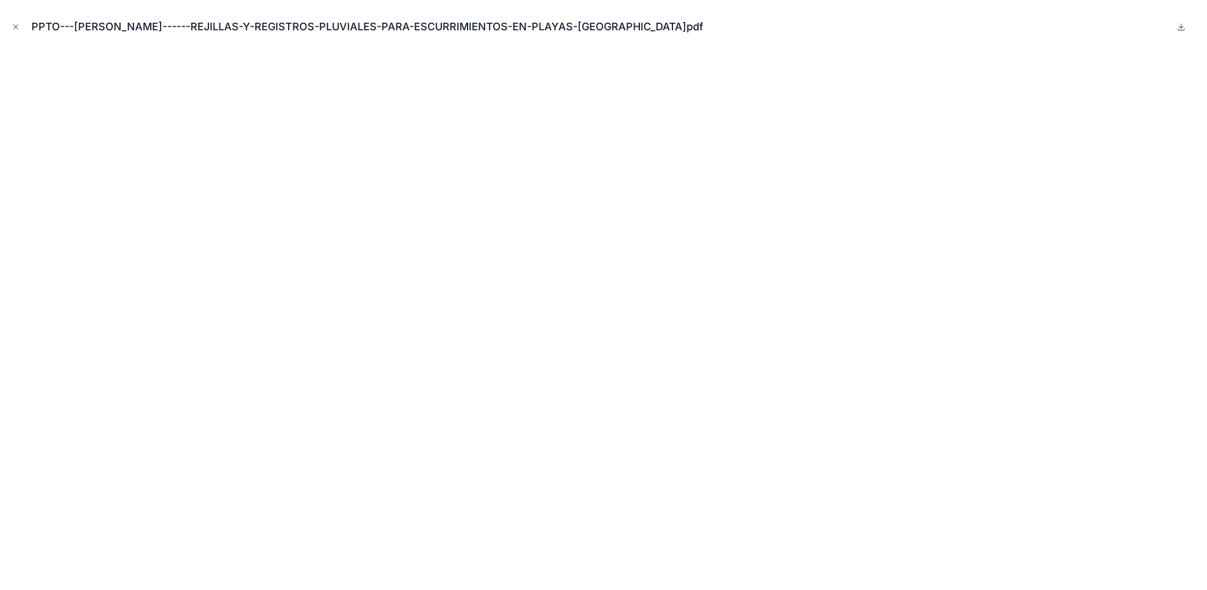
click at [17, 24] on icon "Close modal" at bounding box center [16, 27] width 8 height 8
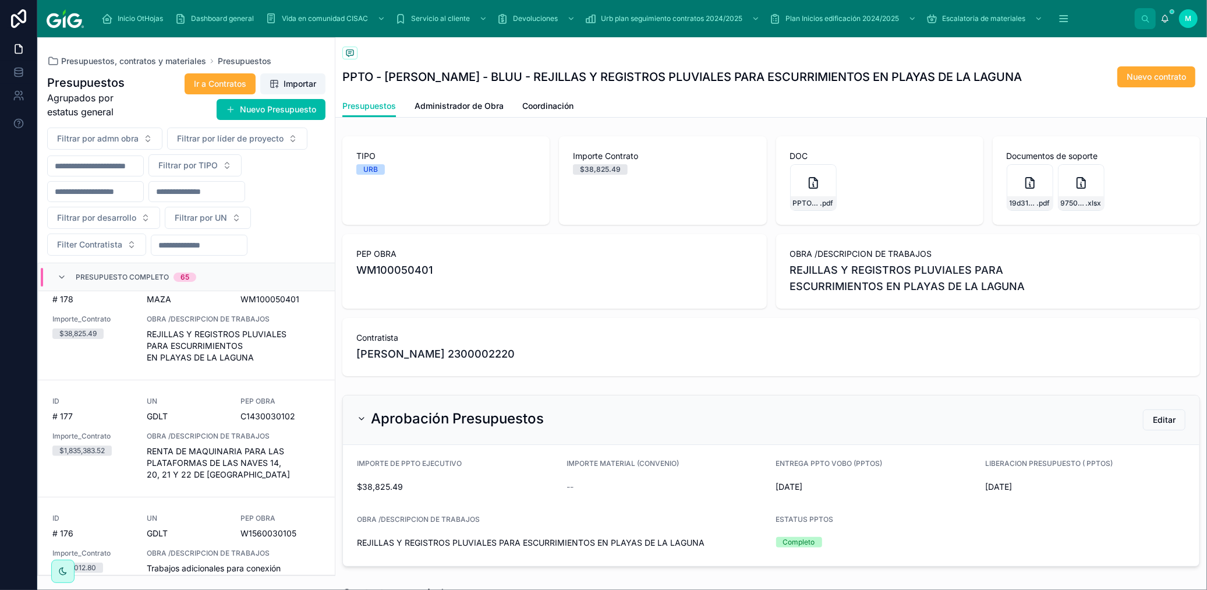
click at [0, 0] on icon at bounding box center [0, 0] width 0 height 0
click at [937, 185] on icon at bounding box center [1029, 185] width 1 height 2
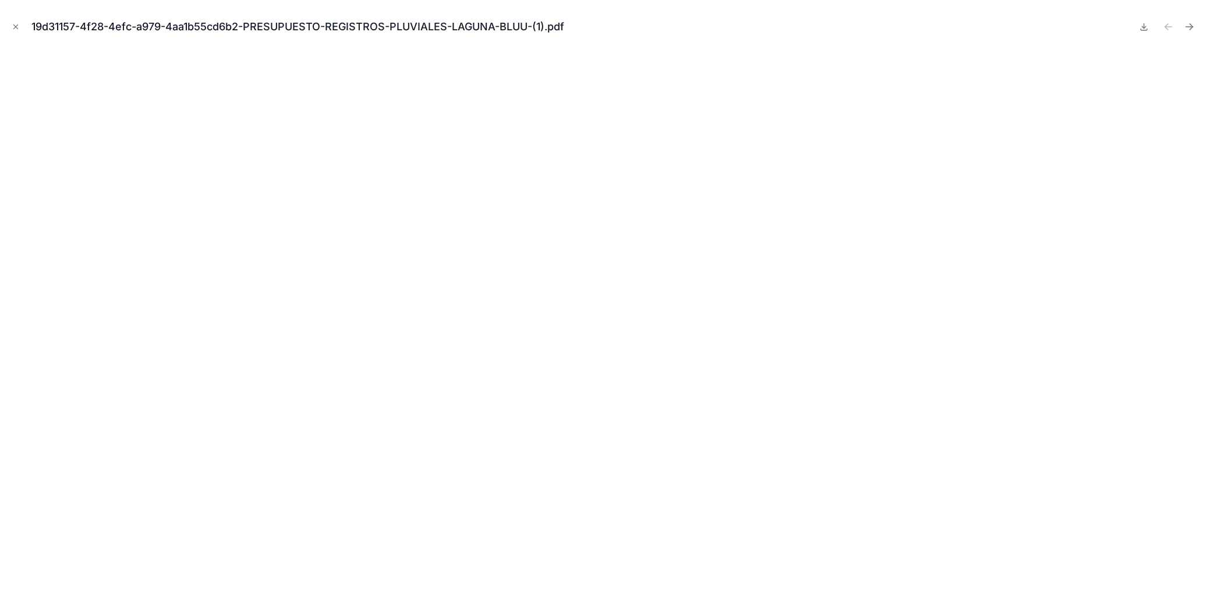
click at [10, 22] on button "Close modal" at bounding box center [15, 26] width 13 height 13
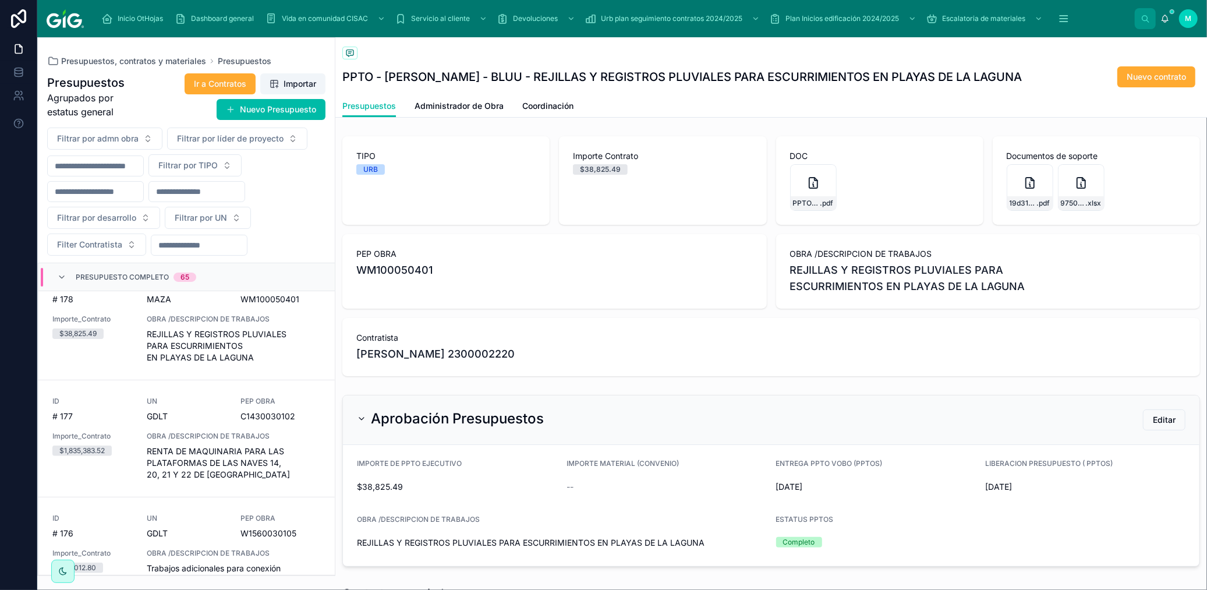
click at [937, 194] on div "975061db-1936-4865-9e7b-91f3ccefe728-PRESUPUESTO-REGISTROS-PLUVIALES-LAGUNA-BLU…" at bounding box center [1081, 187] width 47 height 47
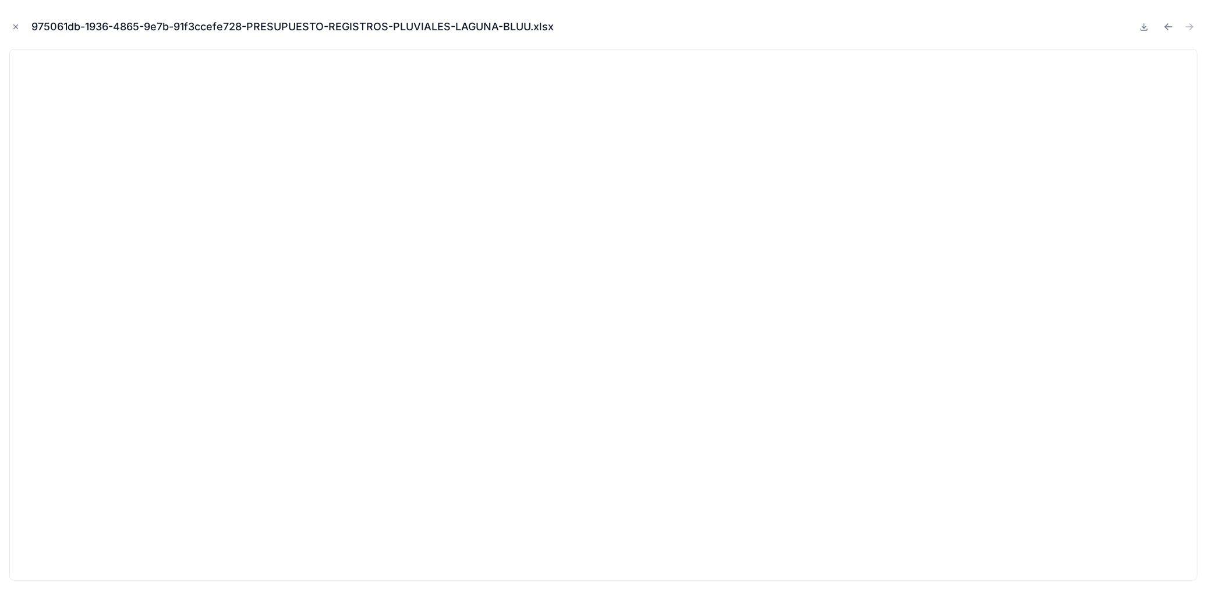
click at [15, 26] on icon "Close modal" at bounding box center [16, 27] width 4 height 4
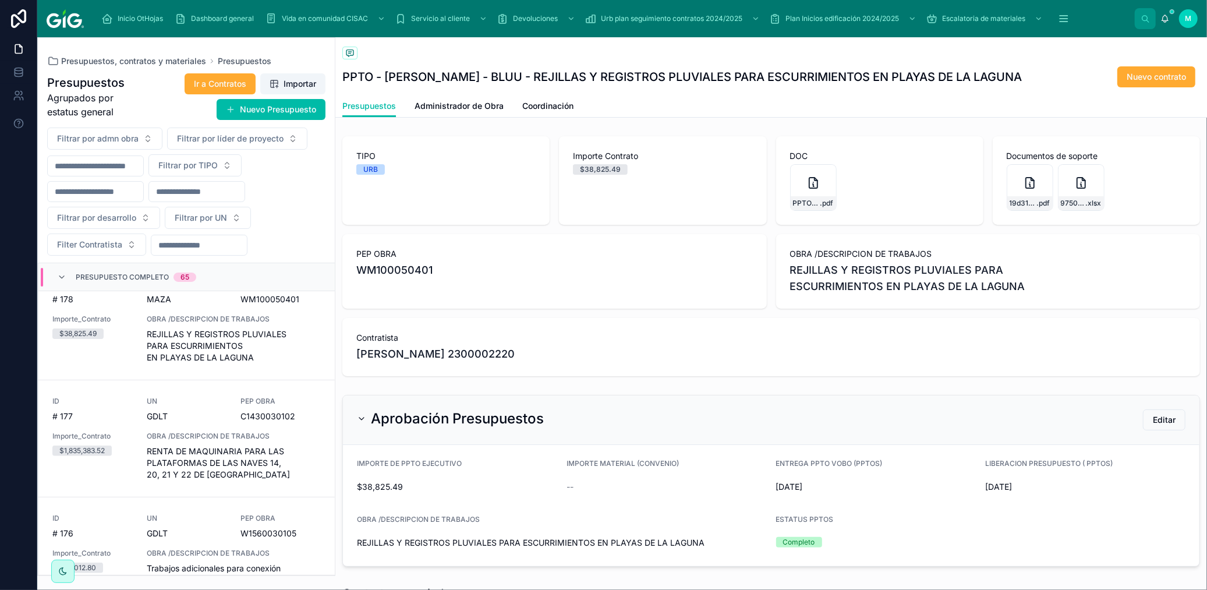
click at [212, 86] on span "Ir a Contratos" at bounding box center [220, 84] width 52 height 12
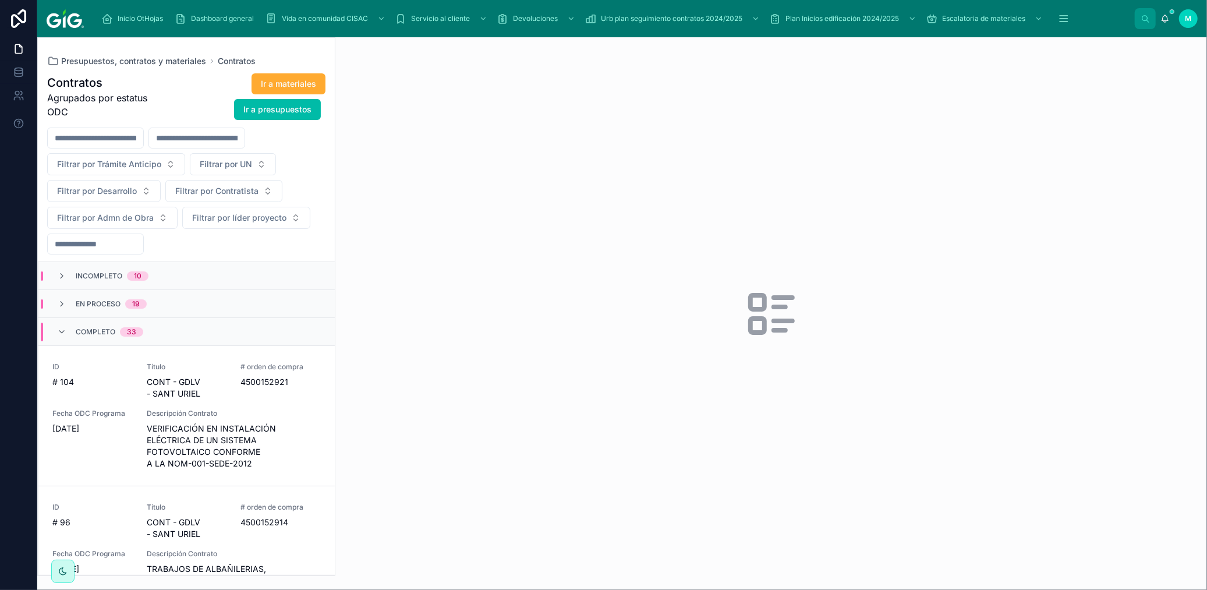
scroll to position [258, 0]
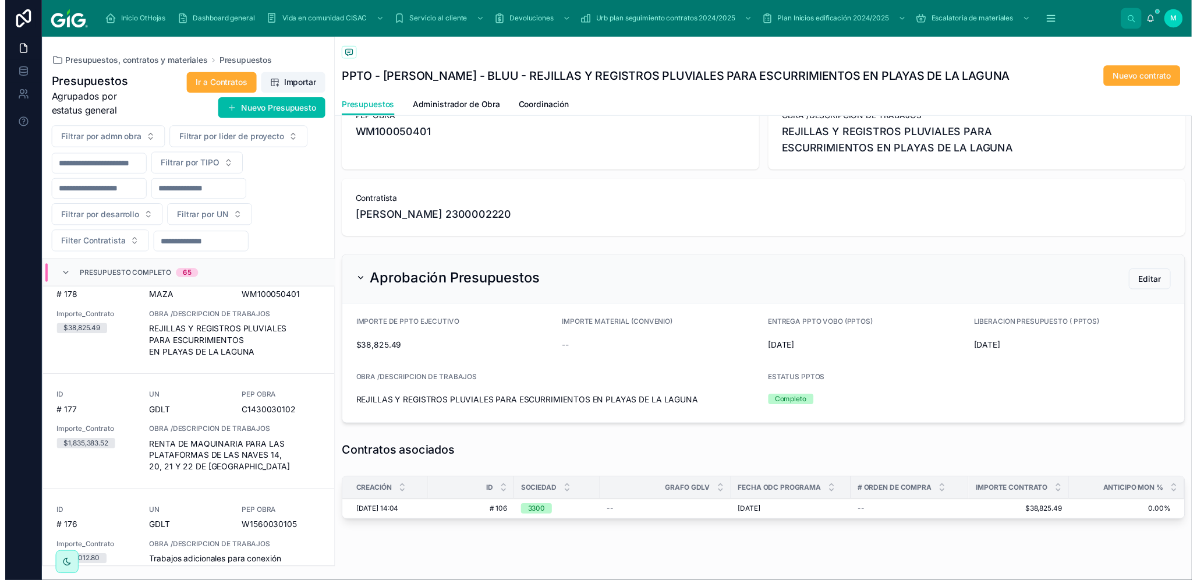
scroll to position [157, 0]
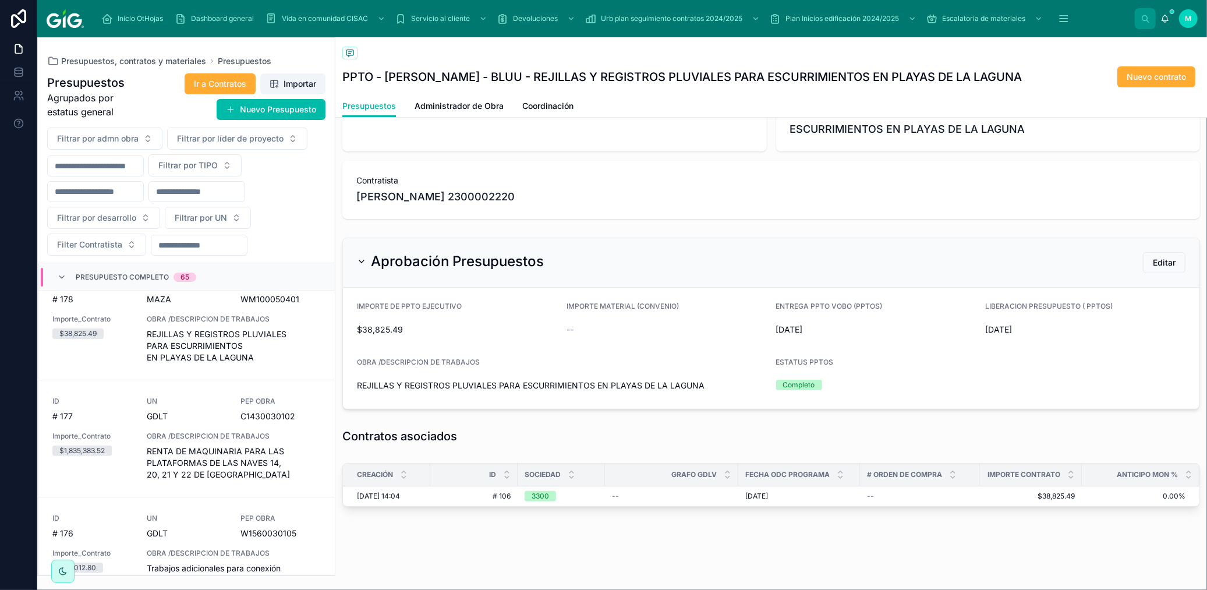
click at [378, 495] on span "[DATE] 14:04" at bounding box center [378, 495] width 43 height 9
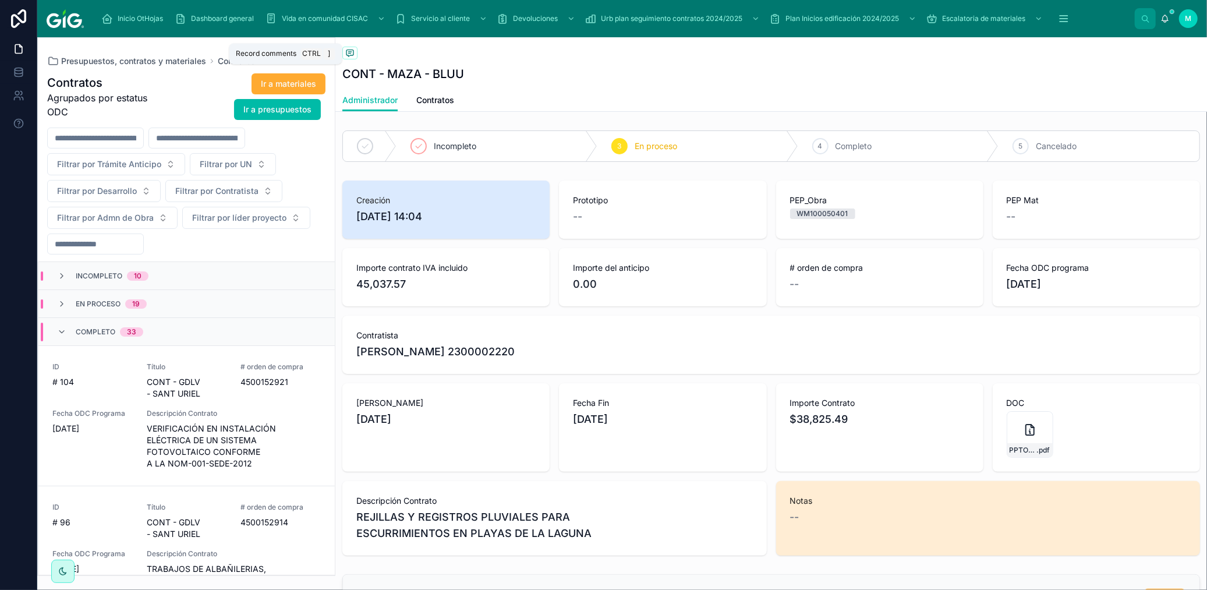
click at [349, 49] on icon at bounding box center [349, 52] width 9 height 9
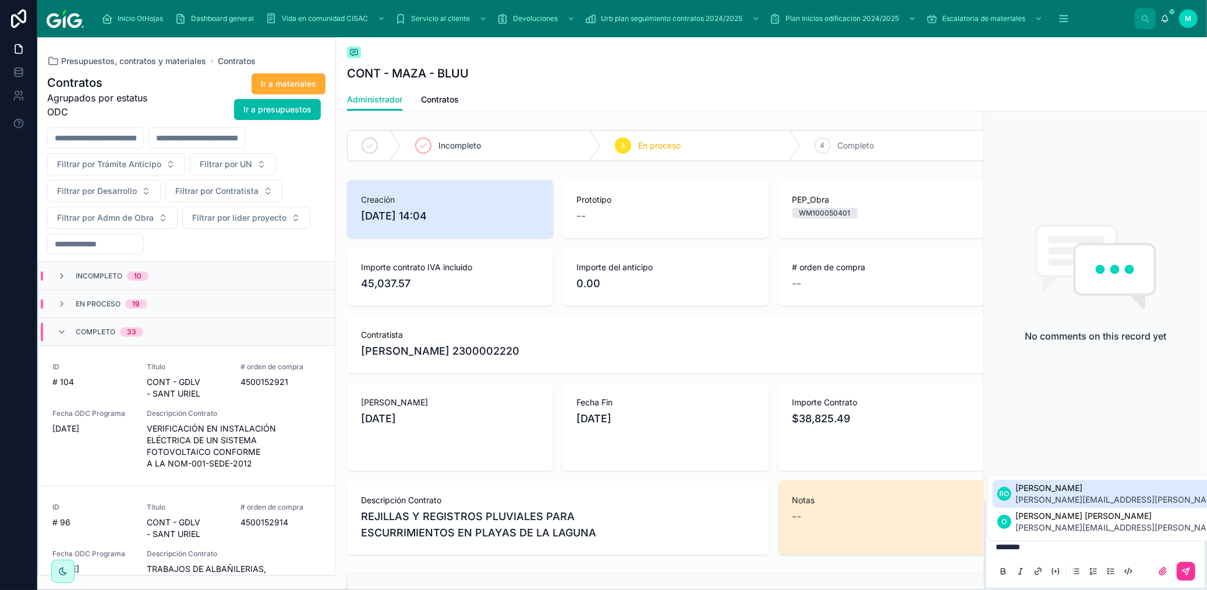
click at [937, 495] on span "[PERSON_NAME][EMAIL_ADDRESS][PERSON_NAME][DOMAIN_NAME]" at bounding box center [1153, 500] width 274 height 12
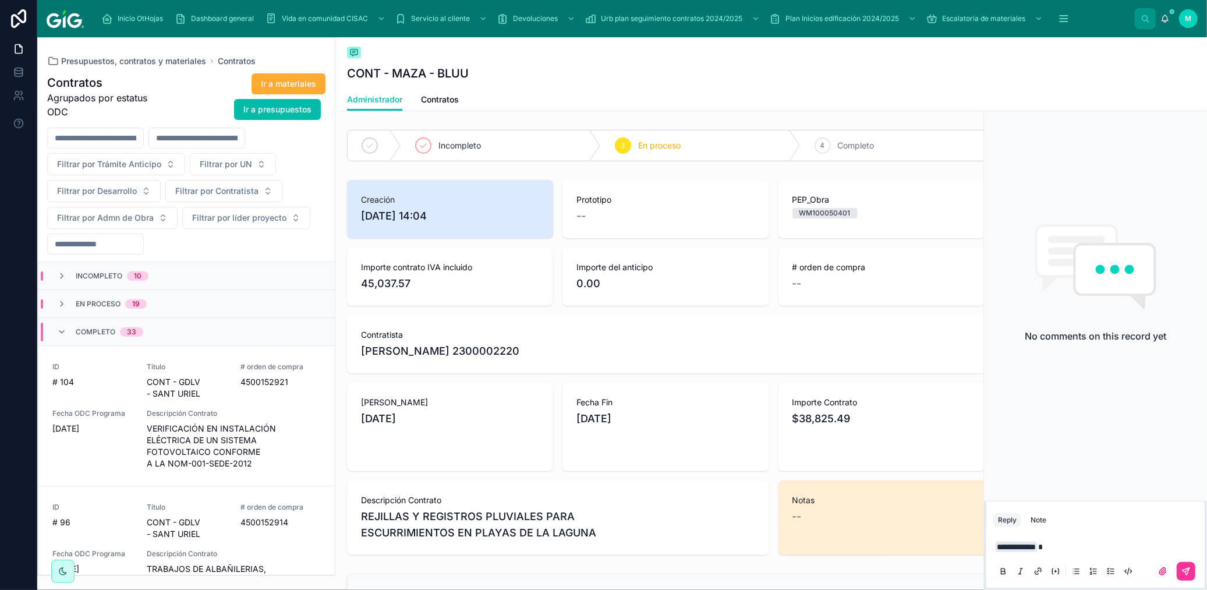
click at [937, 540] on icon at bounding box center [1162, 571] width 7 height 7
click at [0, 0] on input "file" at bounding box center [0, 0] width 0 height 0
click at [937, 540] on p "**********" at bounding box center [1097, 547] width 204 height 12
click at [937, 515] on span "[PERSON_NAME] [PERSON_NAME]" at bounding box center [1212, 516] width 274 height 12
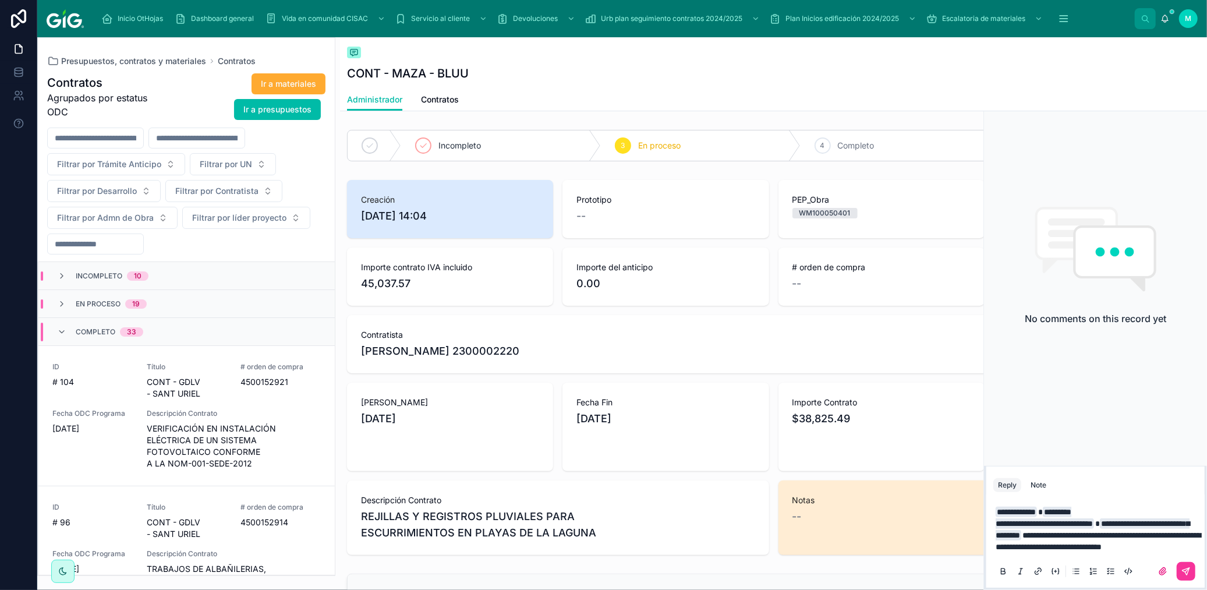
click at [937, 531] on span "**********" at bounding box center [1097, 541] width 205 height 20
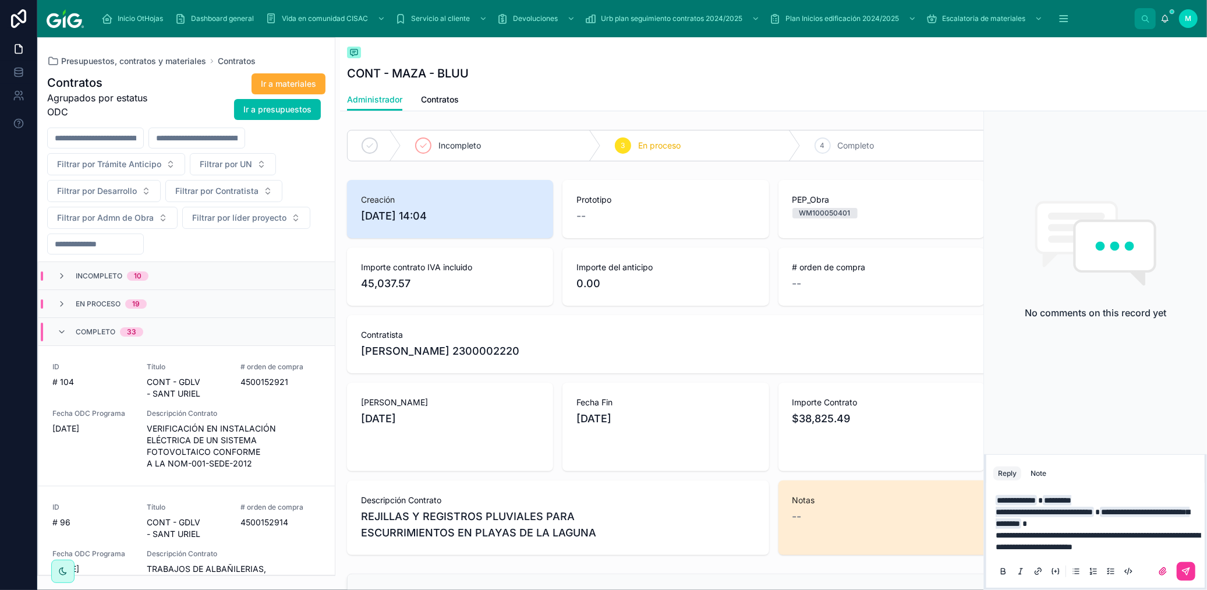
click at [937, 526] on p "**********" at bounding box center [1097, 511] width 204 height 35
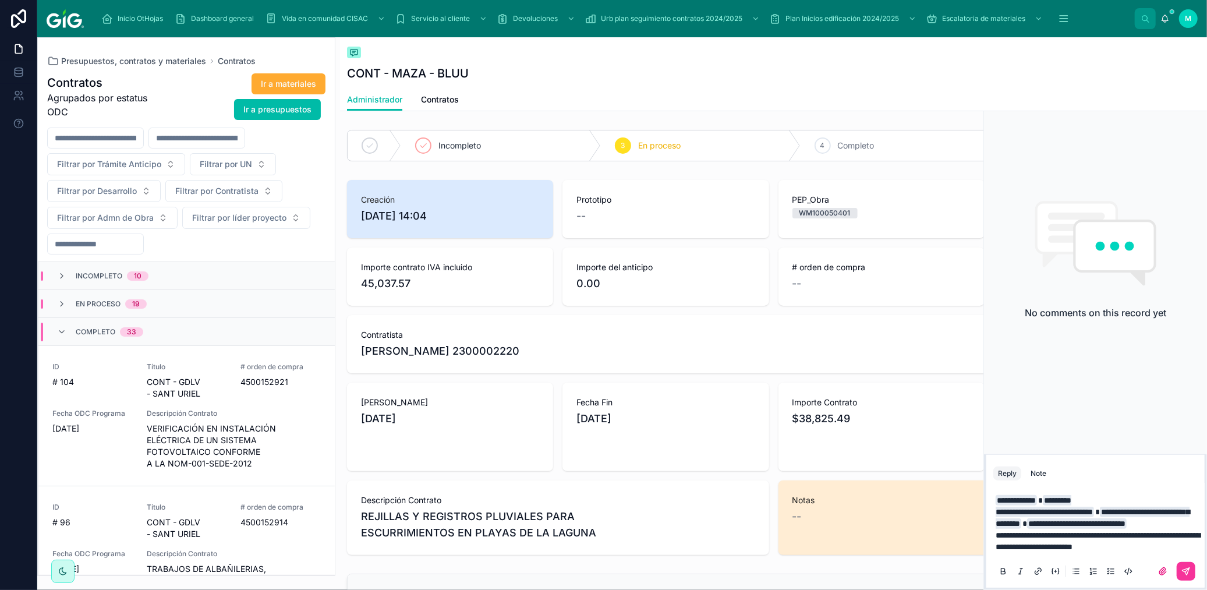
click at [937, 540] on icon at bounding box center [1185, 570] width 9 height 9
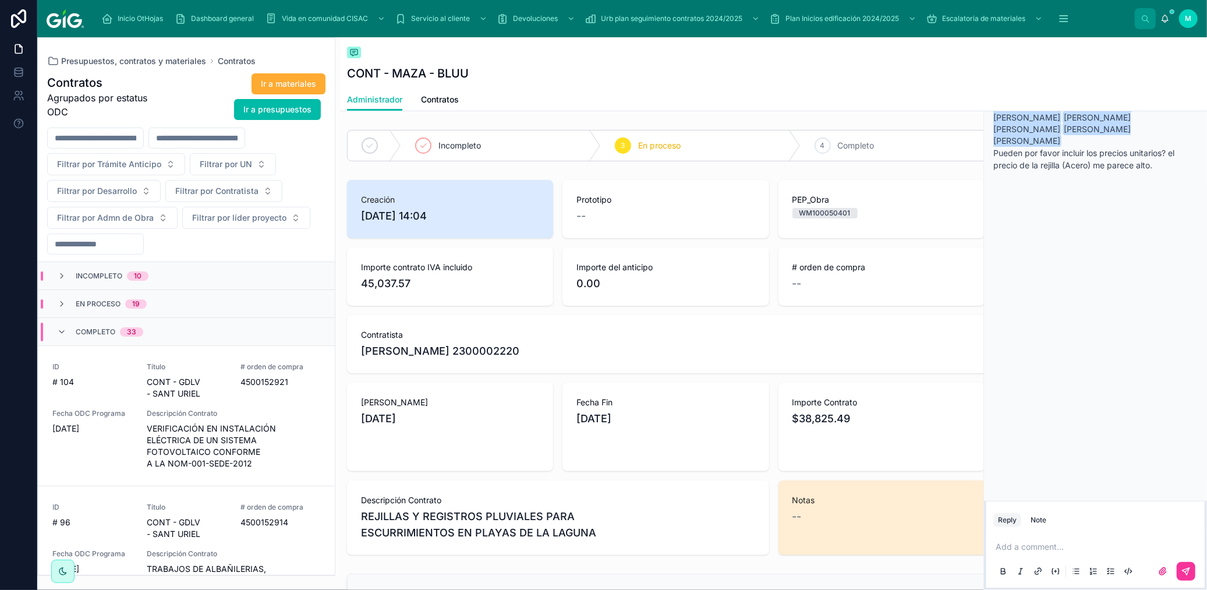
click at [101, 334] on span "Completo" at bounding box center [96, 331] width 40 height 9
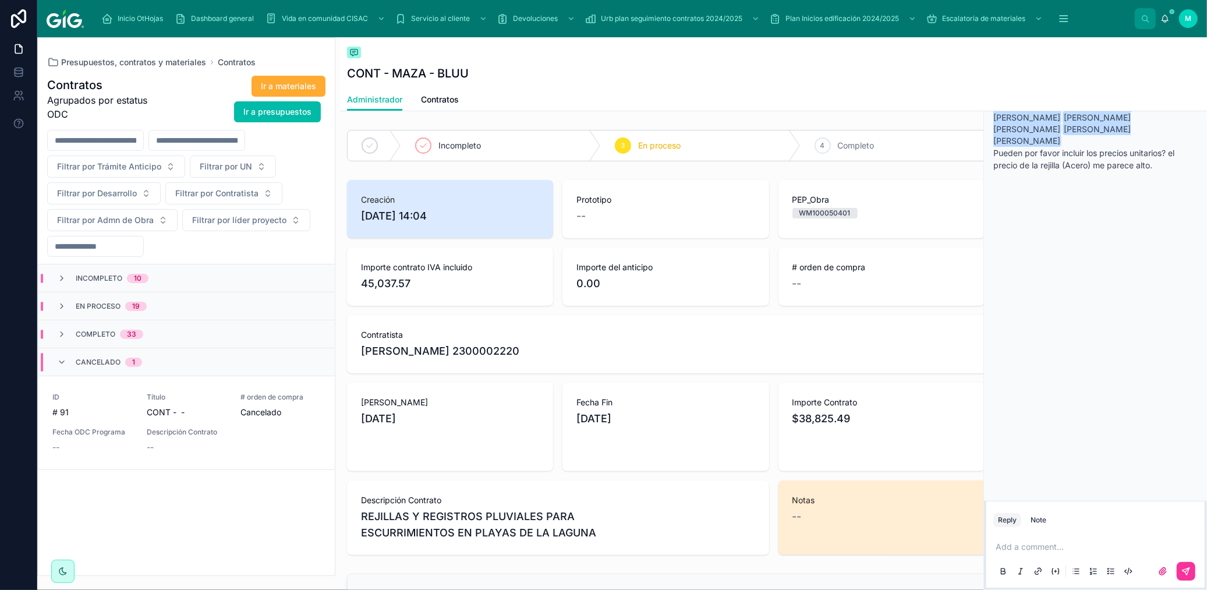
click at [102, 309] on span "En proceso" at bounding box center [98, 306] width 45 height 9
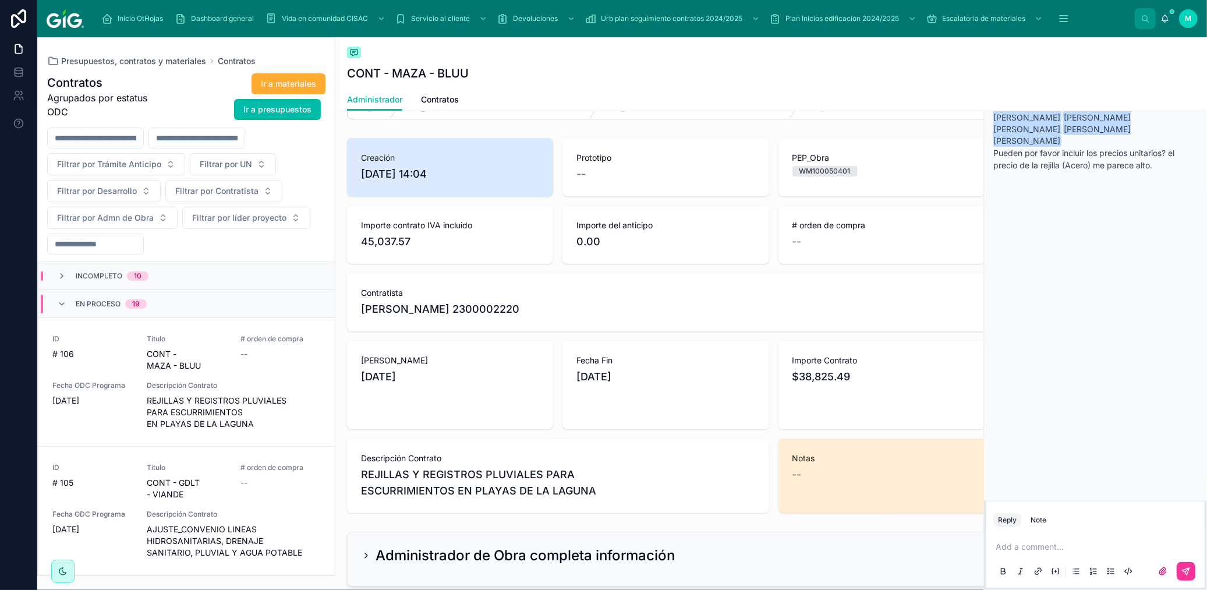
scroll to position [65, 0]
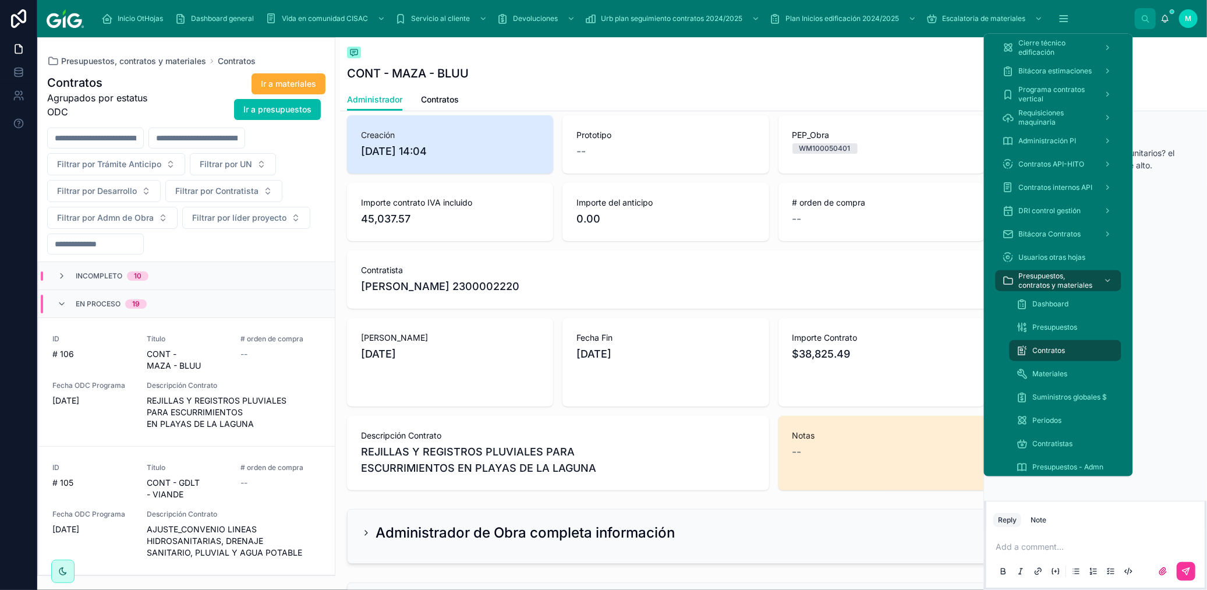
click at [937, 20] on button "scrollable content" at bounding box center [1064, 18] width 26 height 21
click at [937, 298] on div "Dashboard" at bounding box center [1065, 304] width 98 height 19
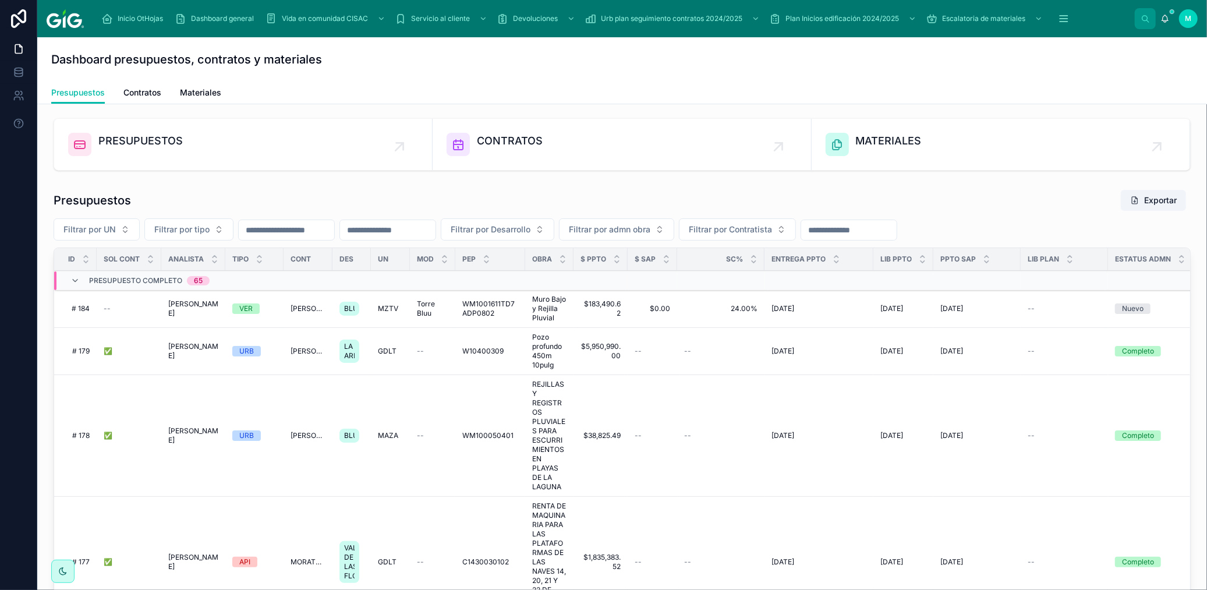
click at [144, 94] on span "Contratos" at bounding box center [142, 93] width 38 height 12
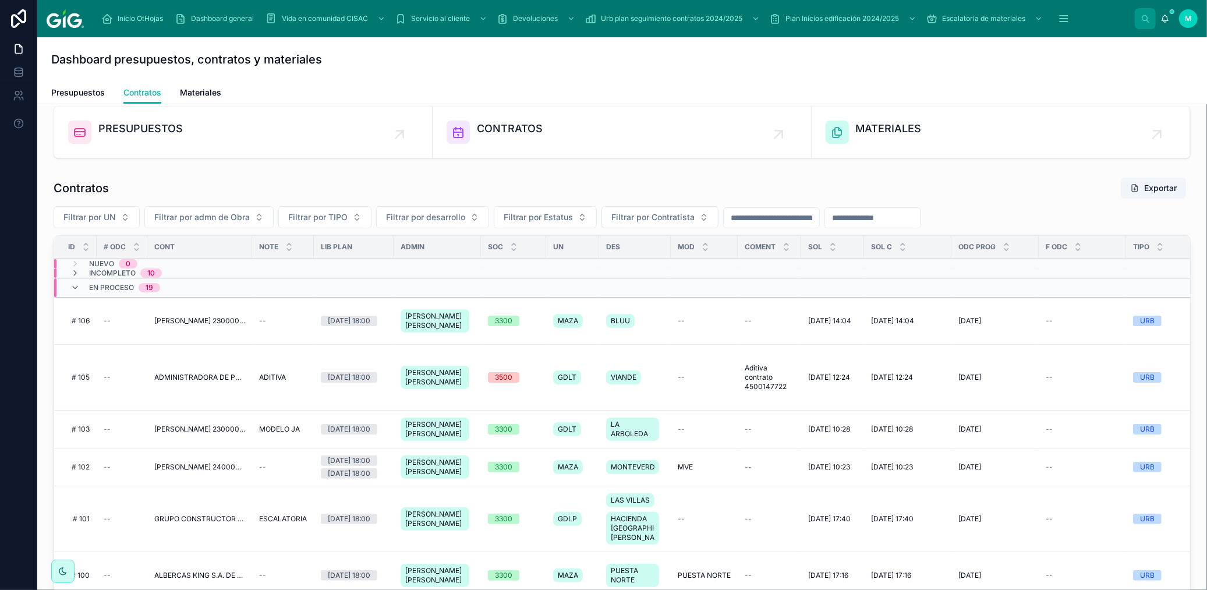
scroll to position [9, 0]
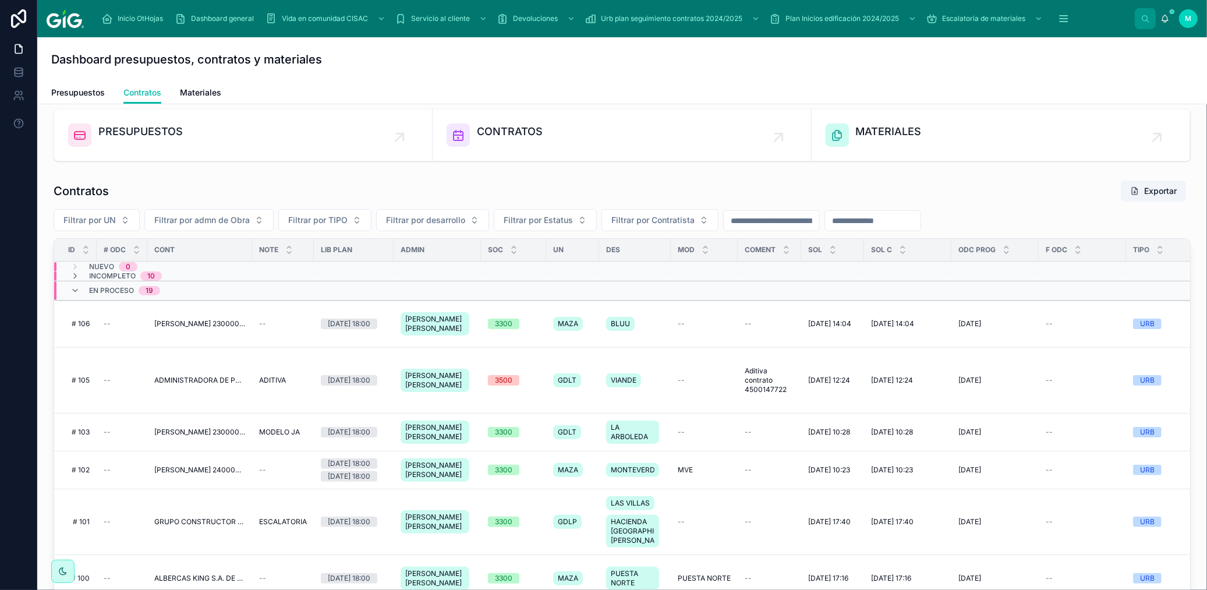
click at [132, 137] on span "PRESUPUESTOS" at bounding box center [140, 131] width 84 height 16
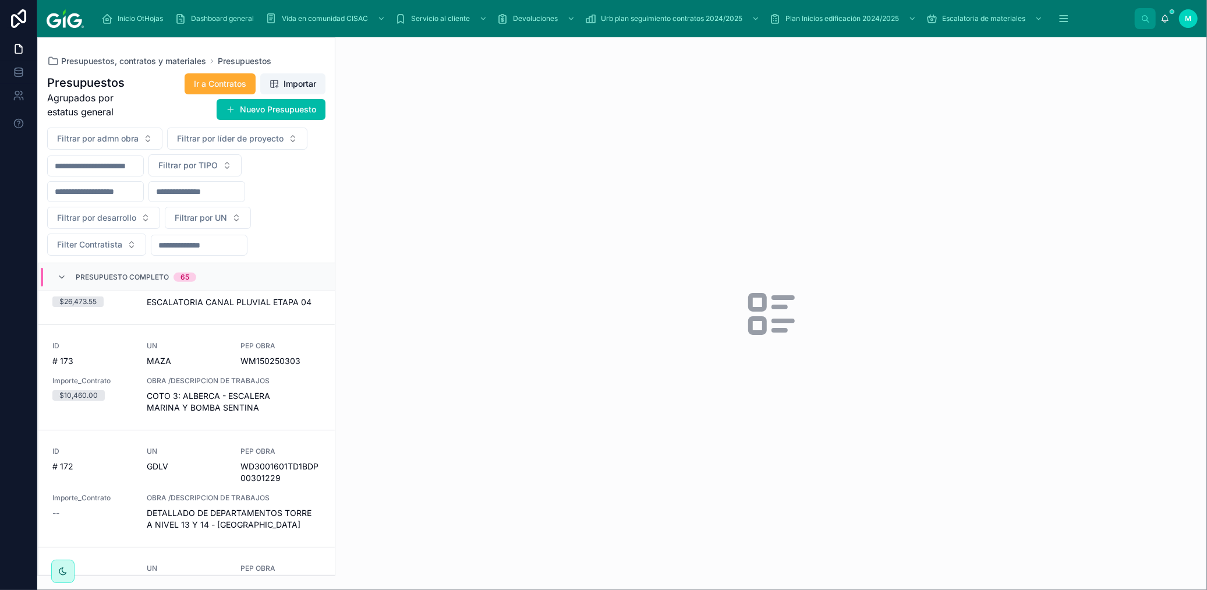
scroll to position [647, 0]
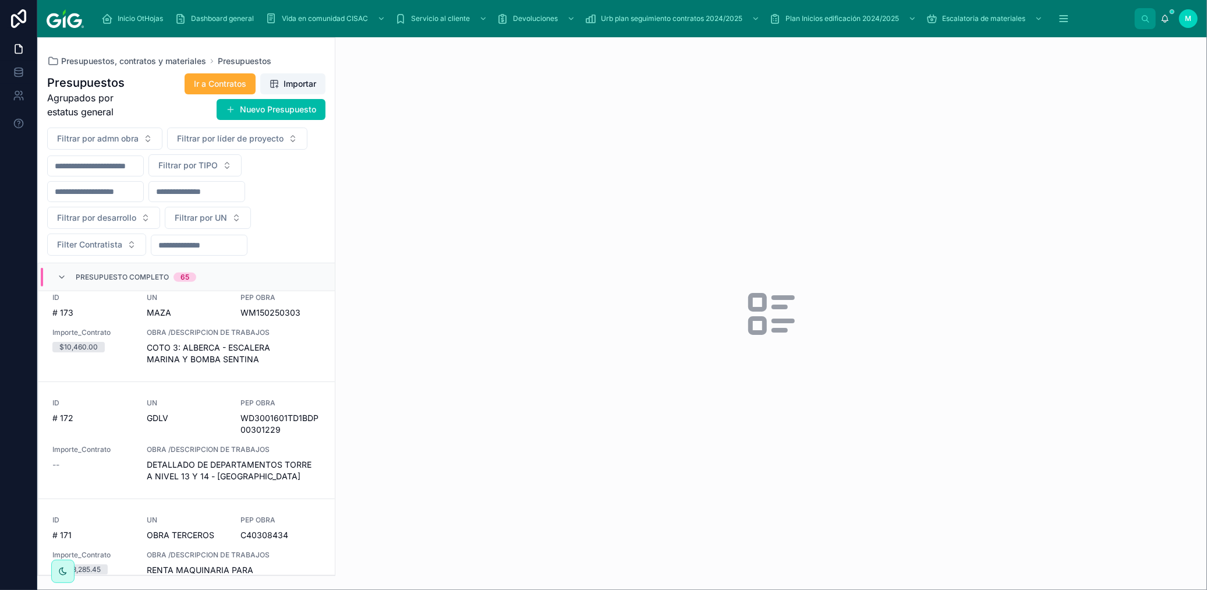
click at [206, 449] on span "OBRA /DESCRIPCION DE TRABAJOS" at bounding box center [234, 449] width 174 height 9
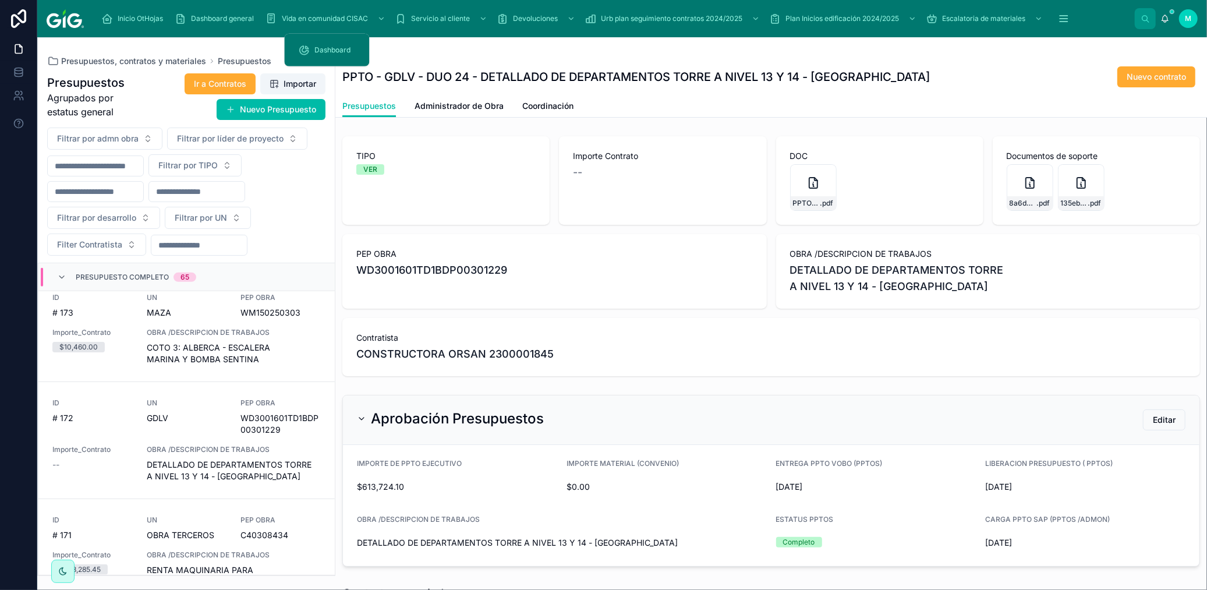
click at [350, 48] on span "Dashboard" at bounding box center [332, 49] width 36 height 9
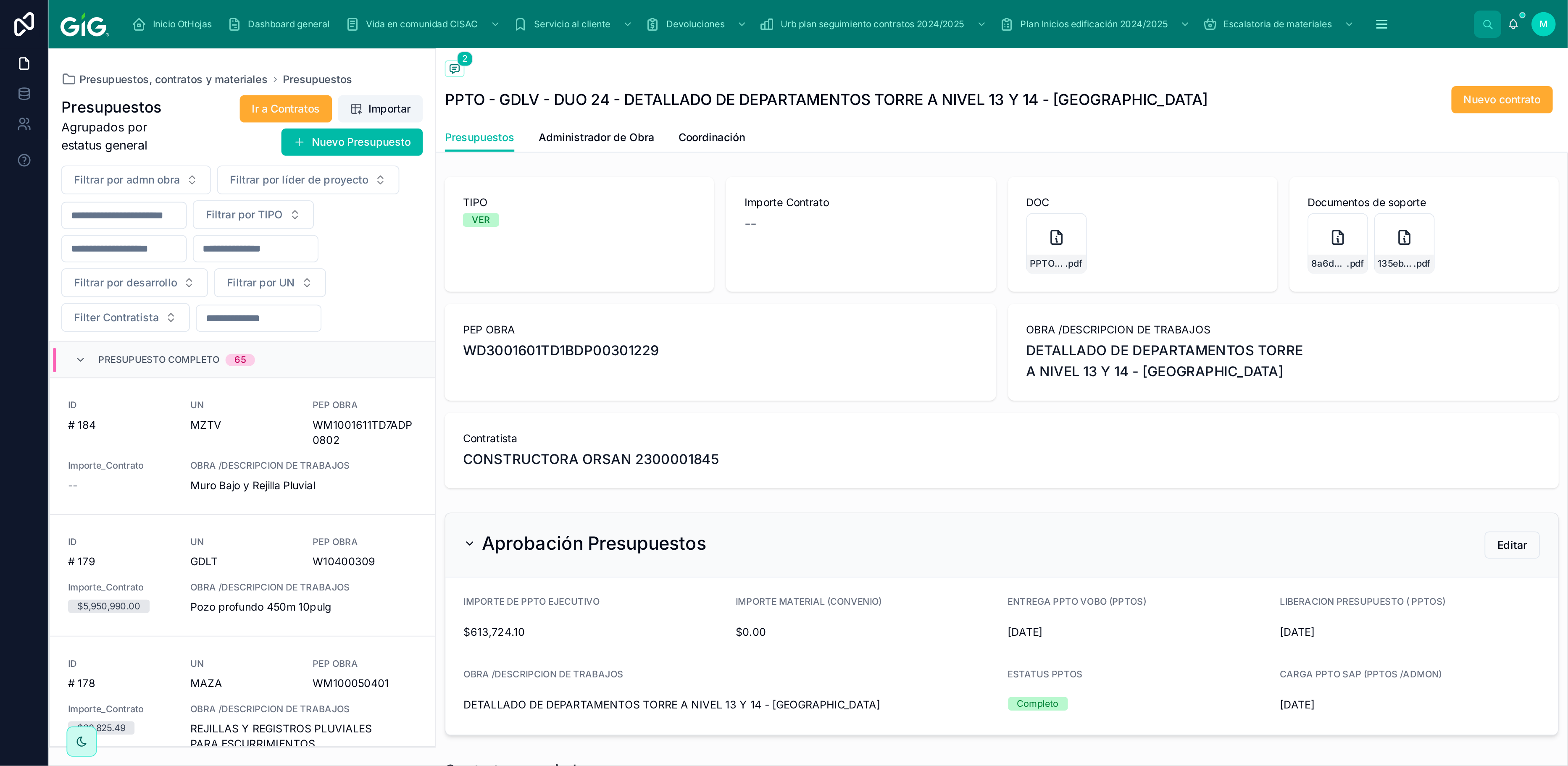
scroll to position [551, 0]
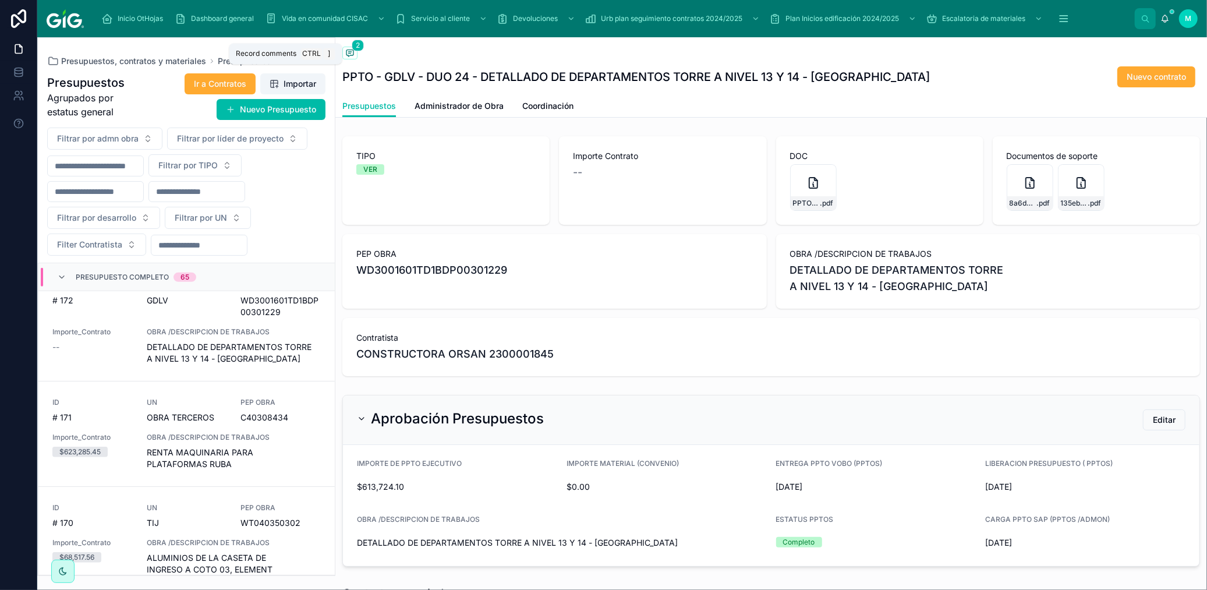
click at [350, 52] on icon at bounding box center [349, 52] width 9 height 9
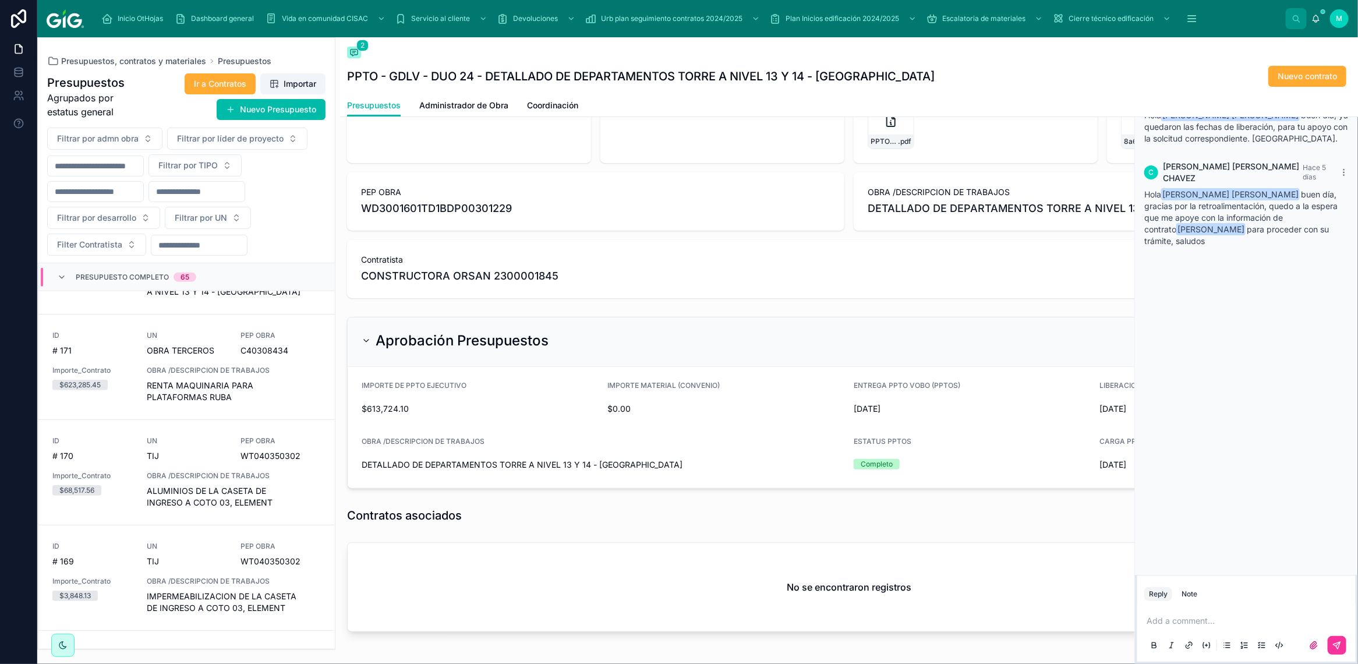
scroll to position [114, 0]
